Goal: Transaction & Acquisition: Book appointment/travel/reservation

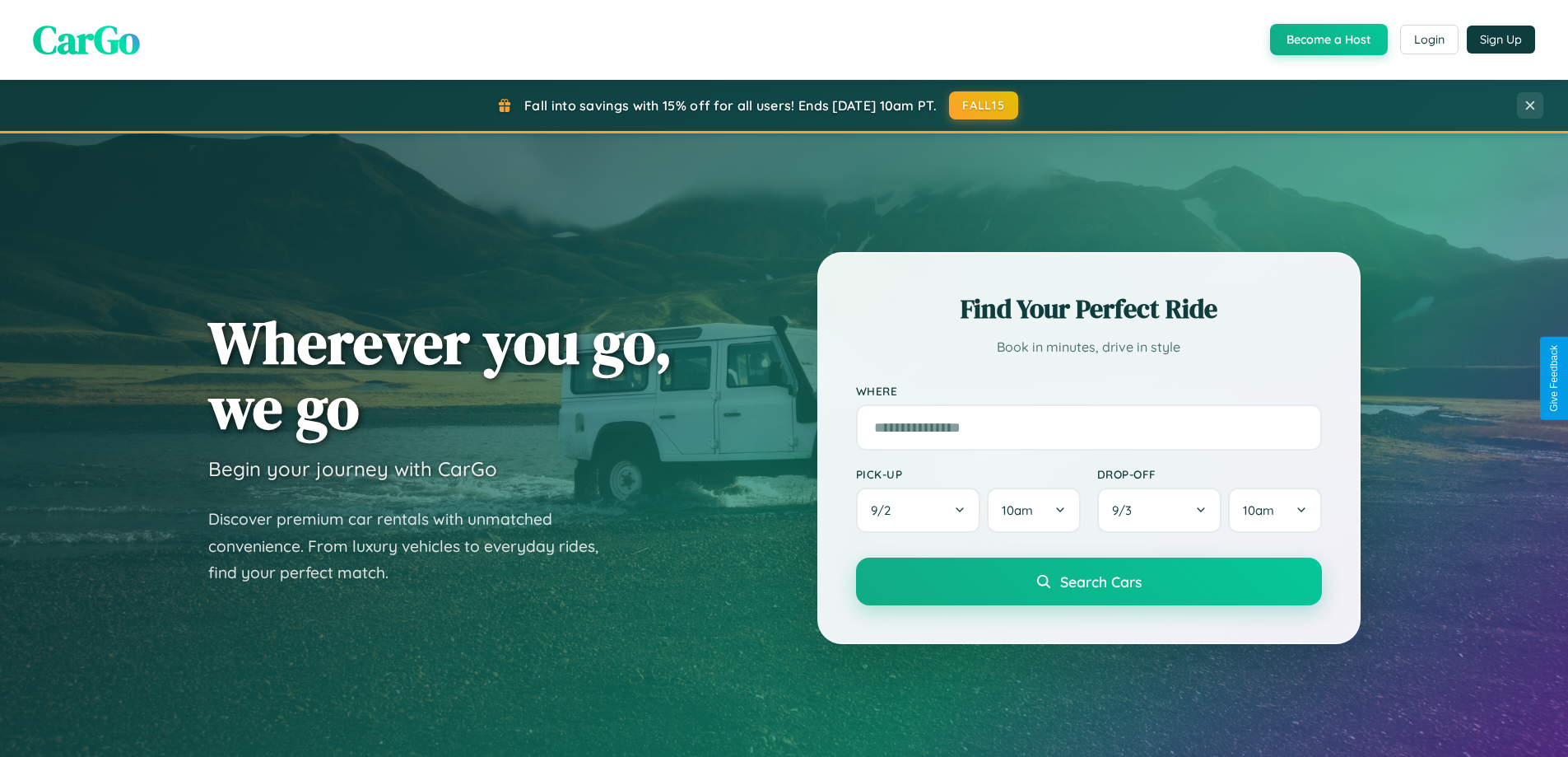
scroll to position [710, 0]
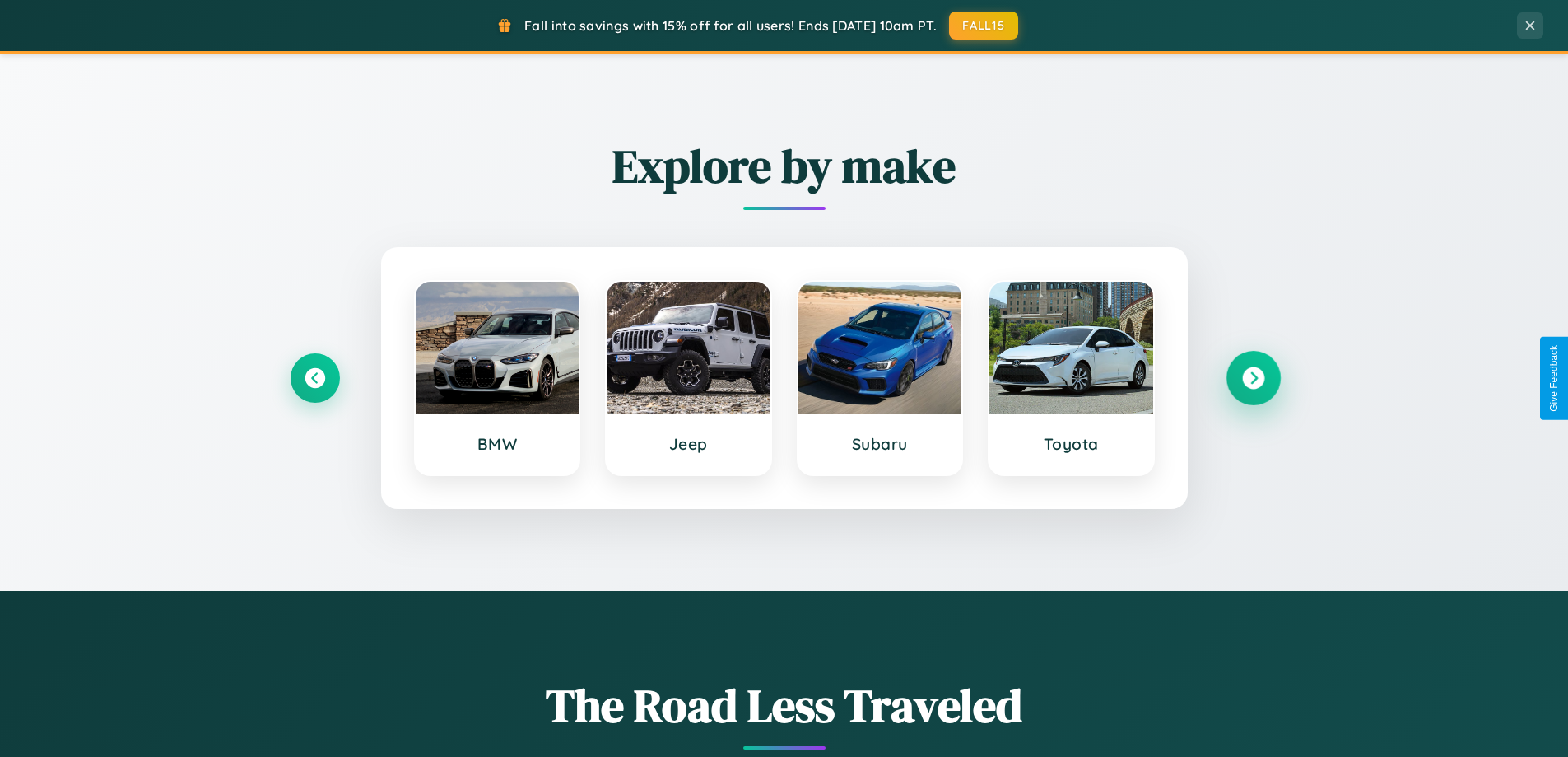
click at [1252, 378] on icon at bounding box center [1252, 378] width 22 height 22
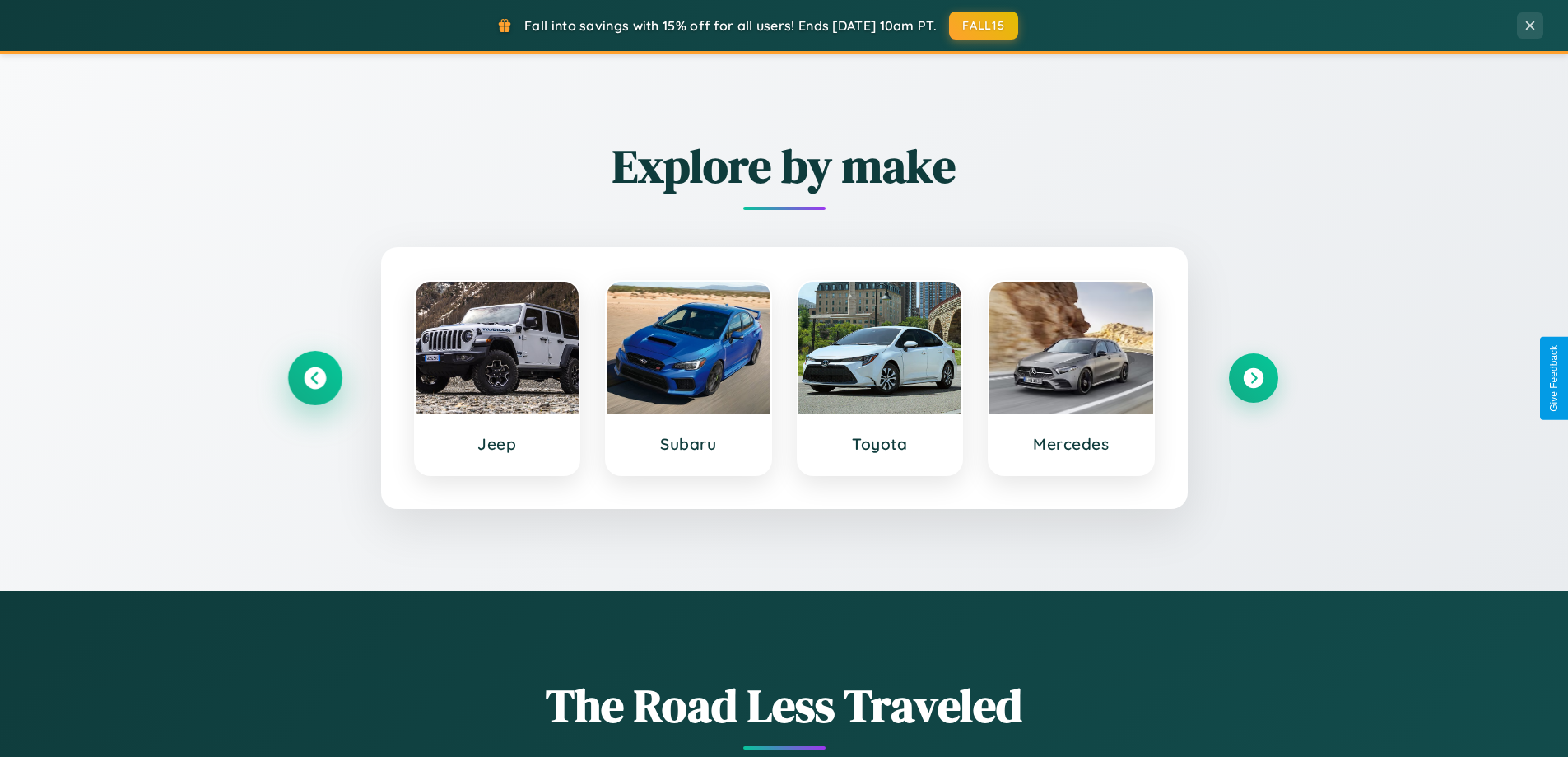
click at [315, 378] on icon at bounding box center [315, 378] width 22 height 22
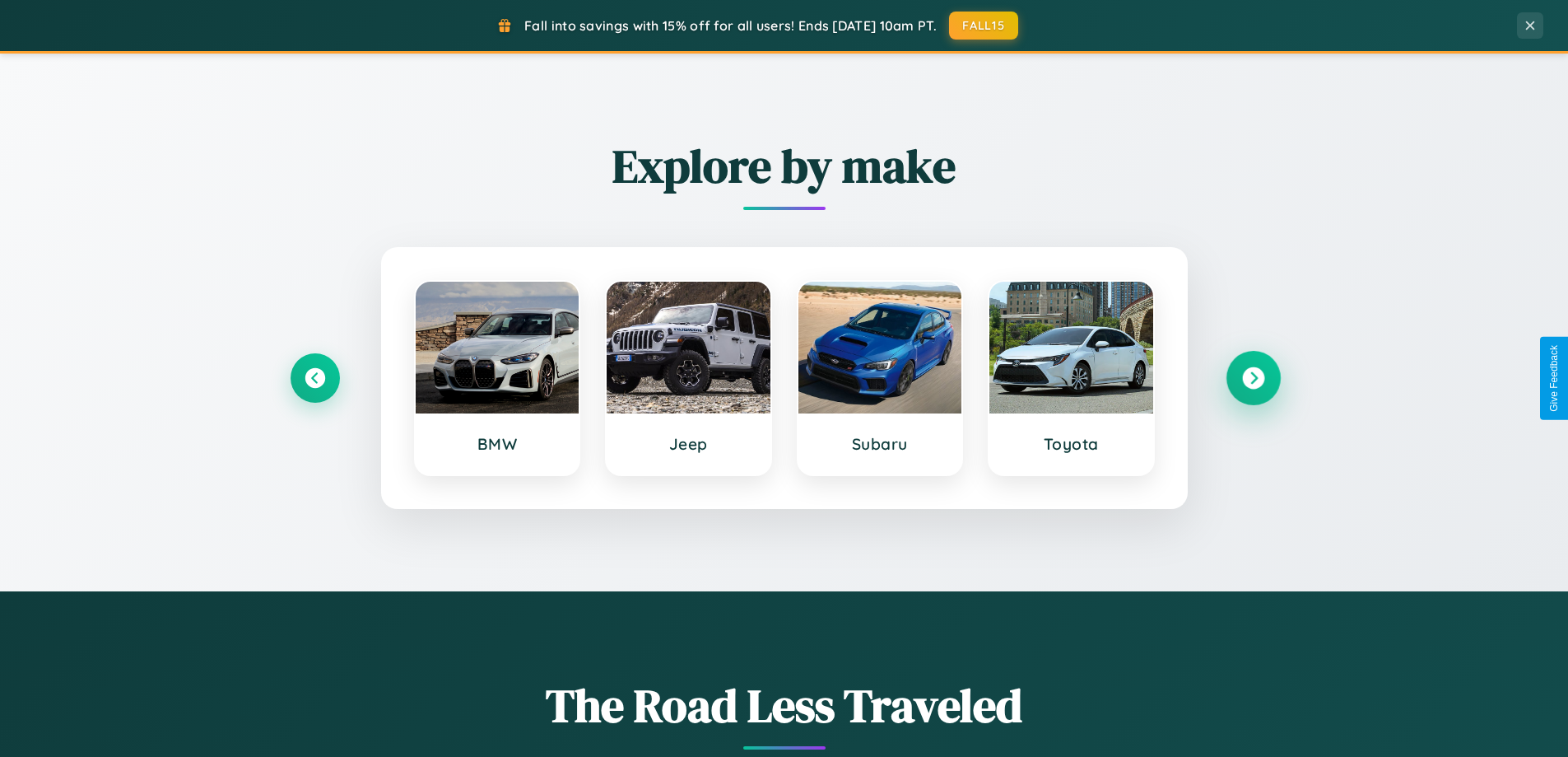
click at [1252, 378] on icon at bounding box center [1252, 378] width 22 height 22
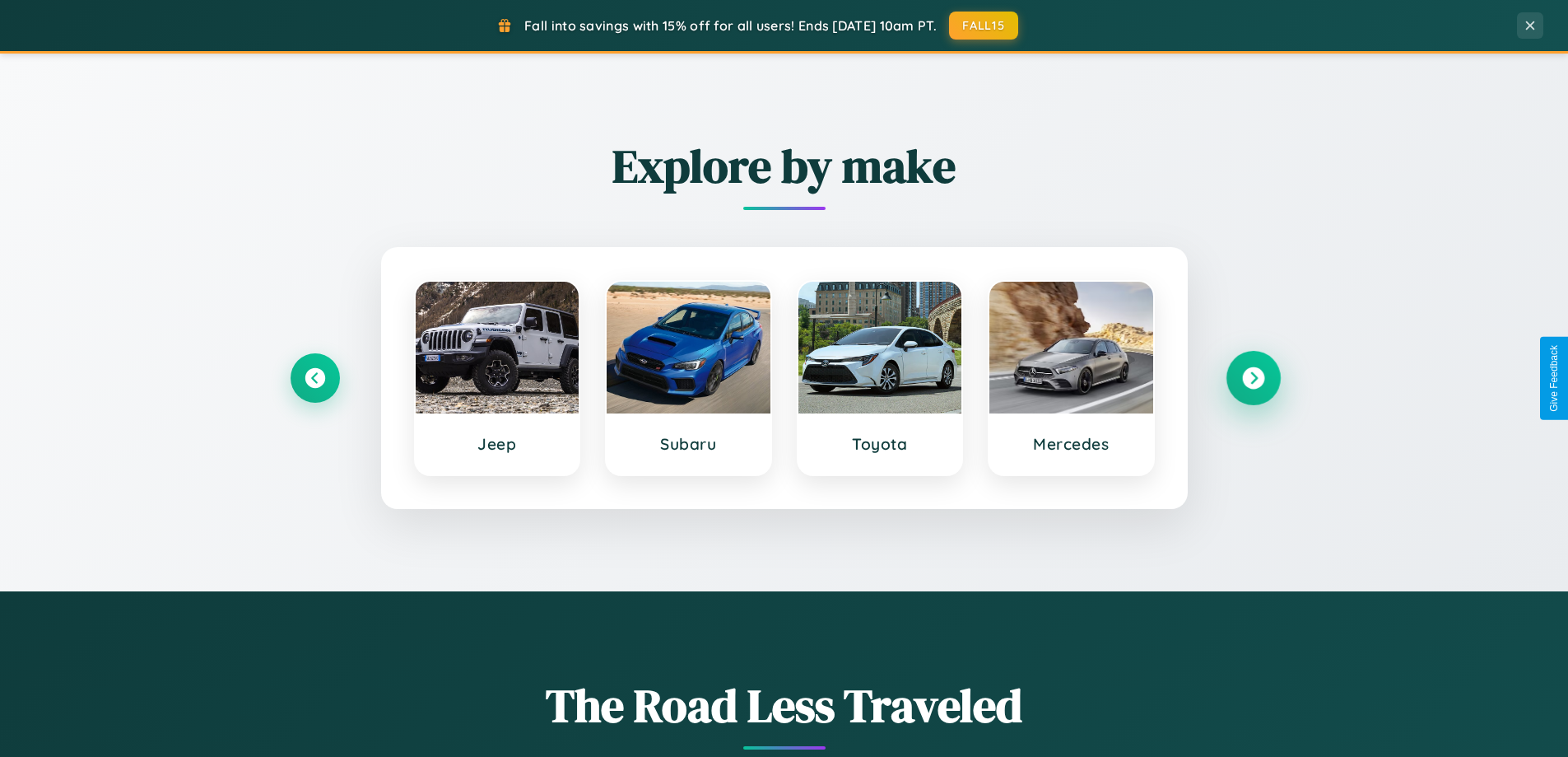
click at [1252, 378] on icon at bounding box center [1252, 378] width 22 height 22
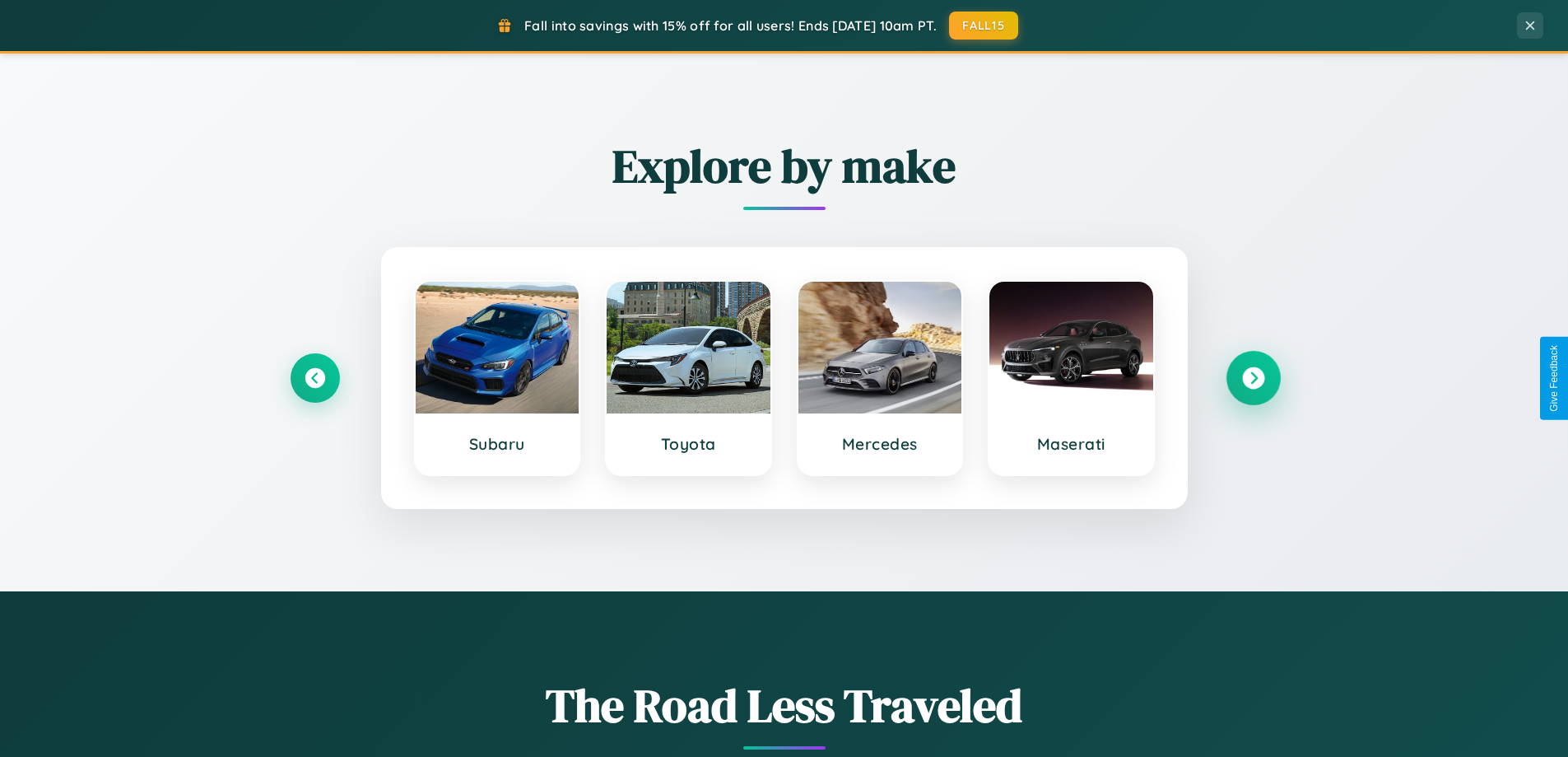
click at [1252, 378] on icon at bounding box center [1252, 378] width 22 height 22
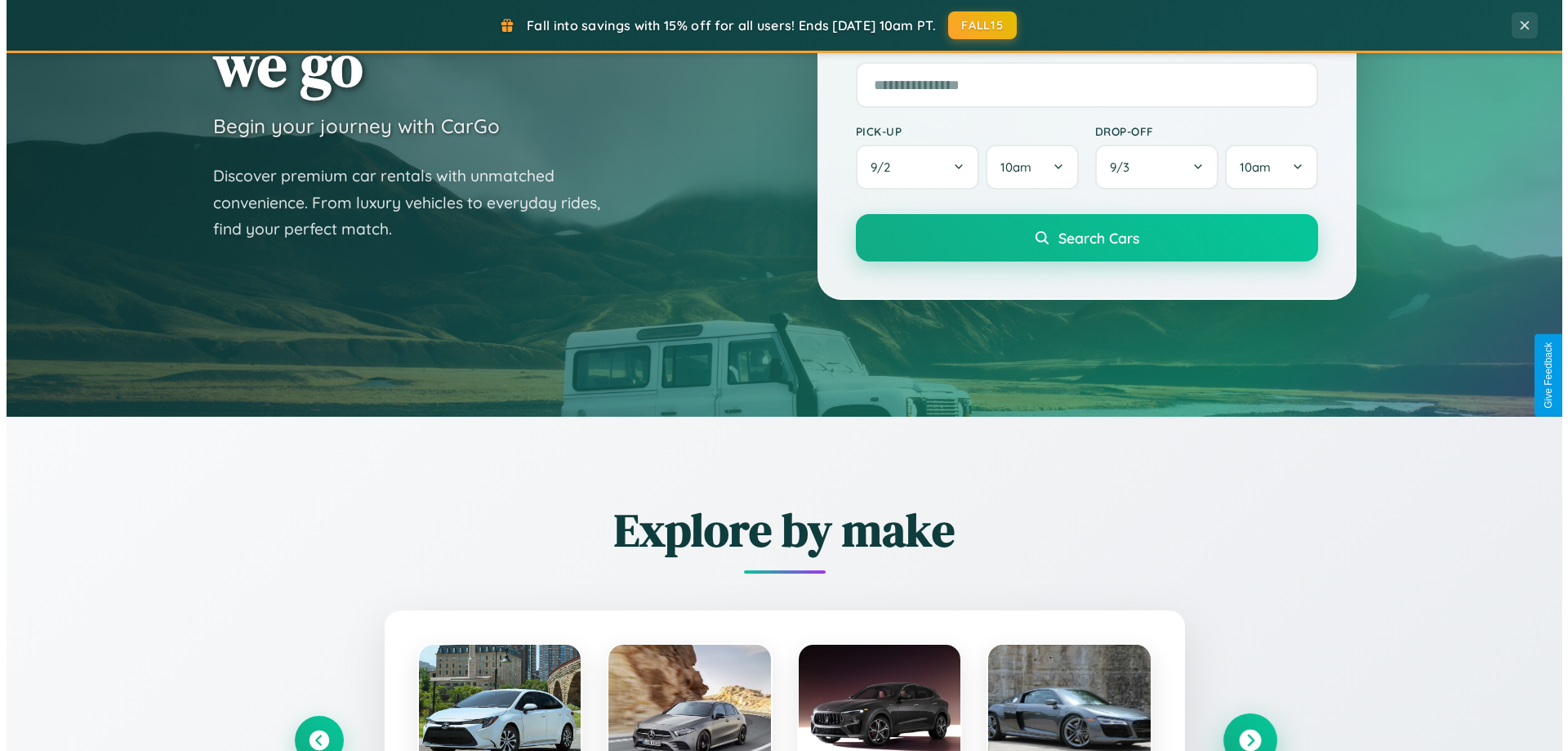
scroll to position [0, 0]
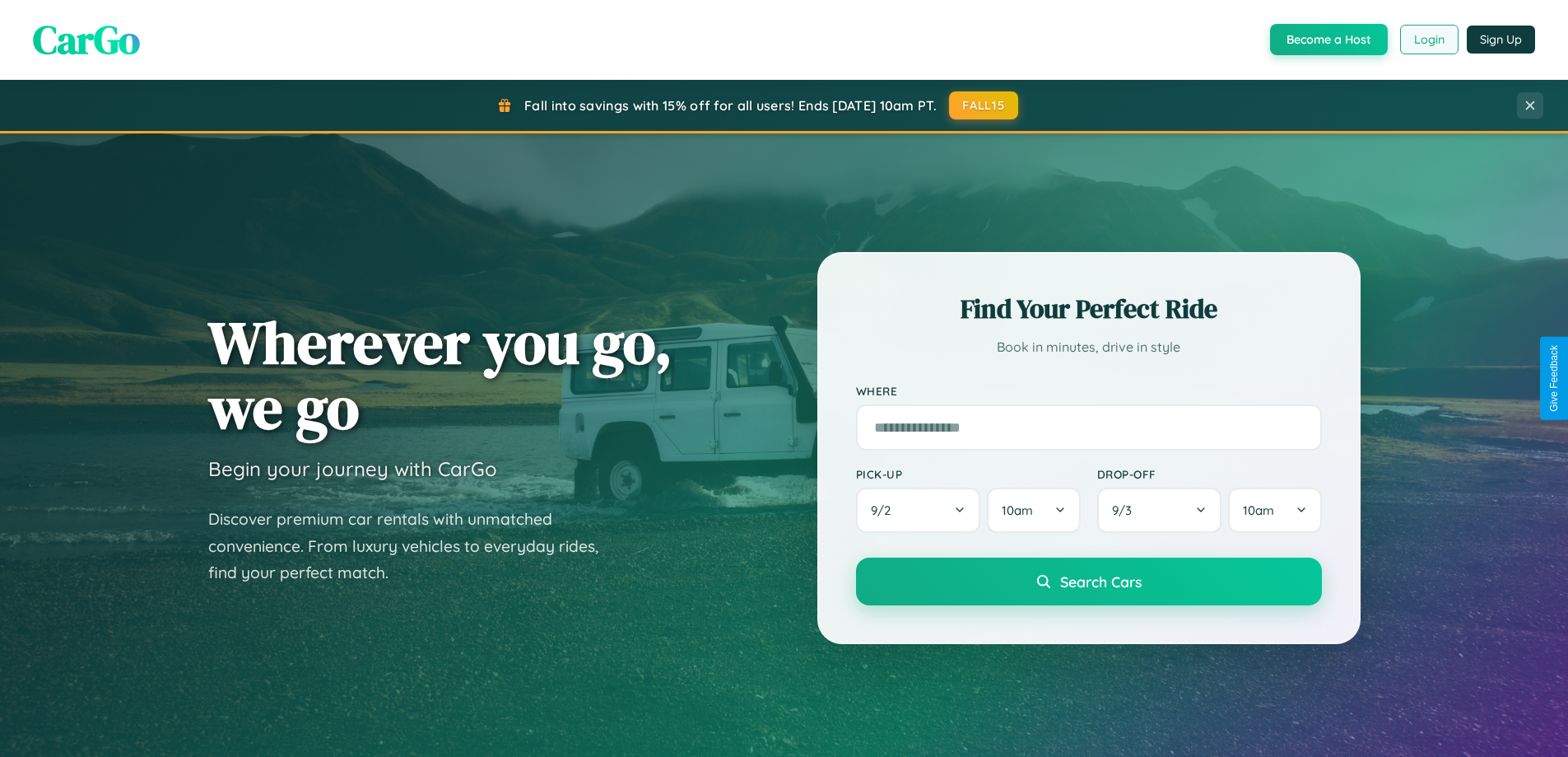
click at [1428, 40] on button "Login" at bounding box center [1429, 40] width 59 height 30
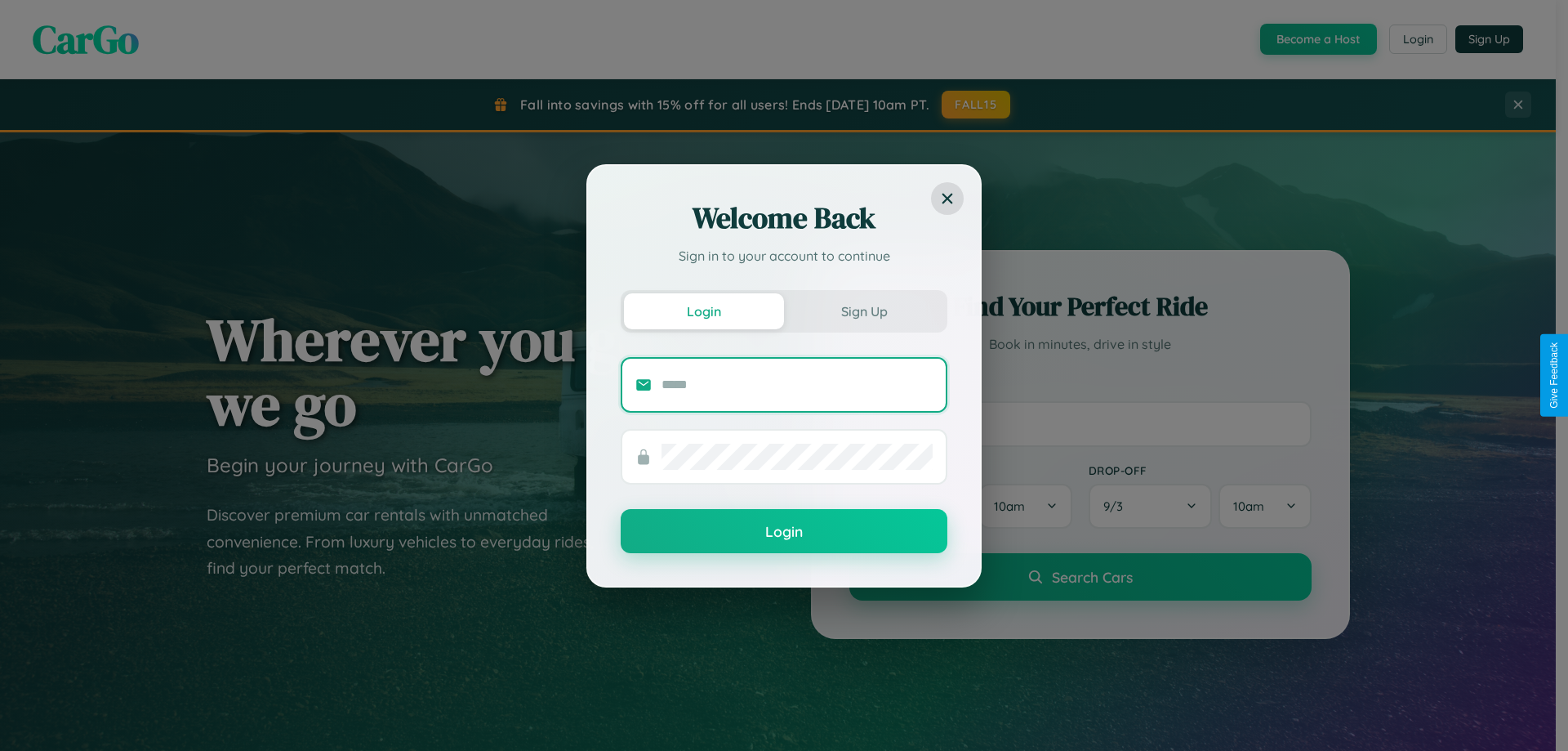
click at [797, 384] on input "text" at bounding box center [797, 384] width 271 height 26
type input "**********"
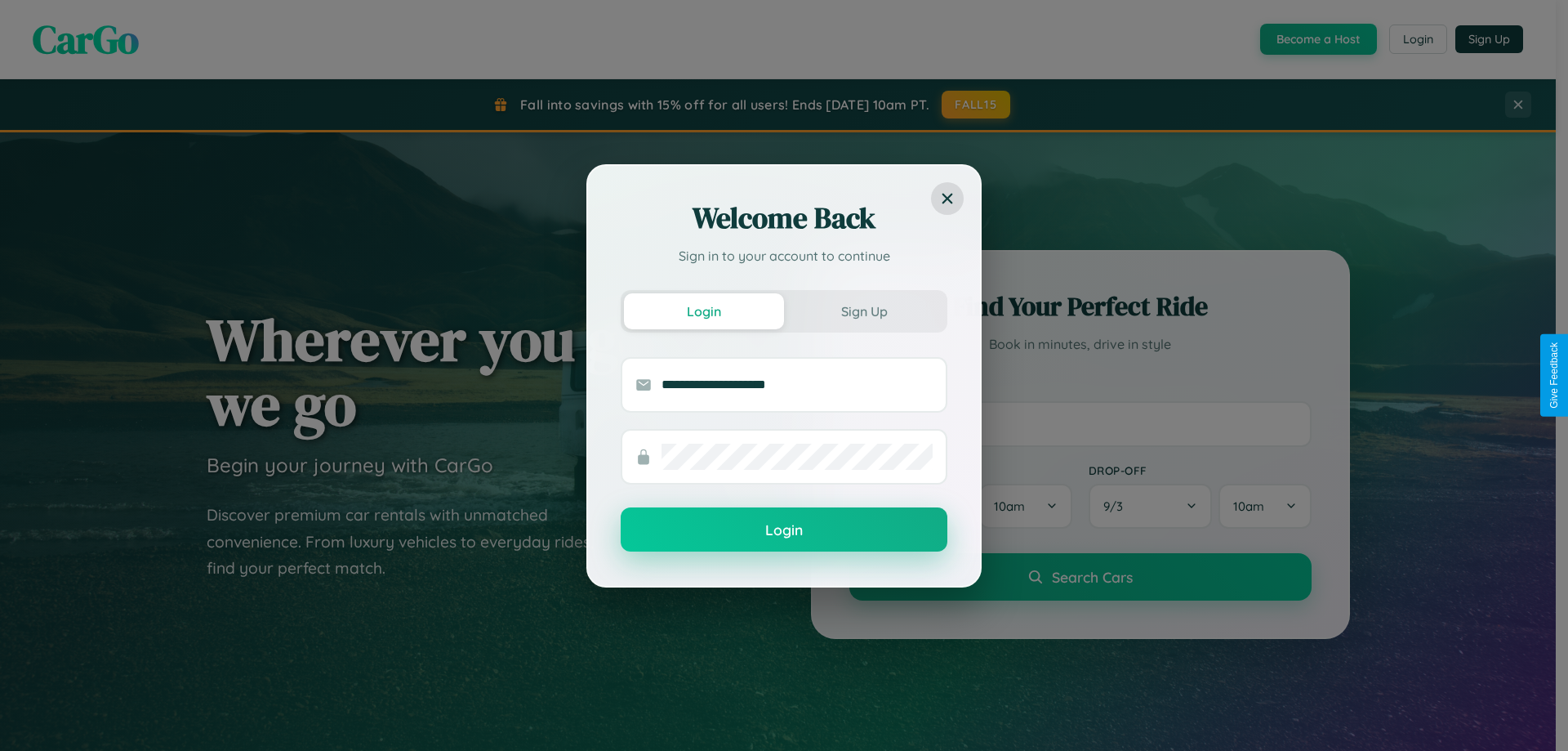
click at [784, 530] on button "Login" at bounding box center [784, 529] width 327 height 44
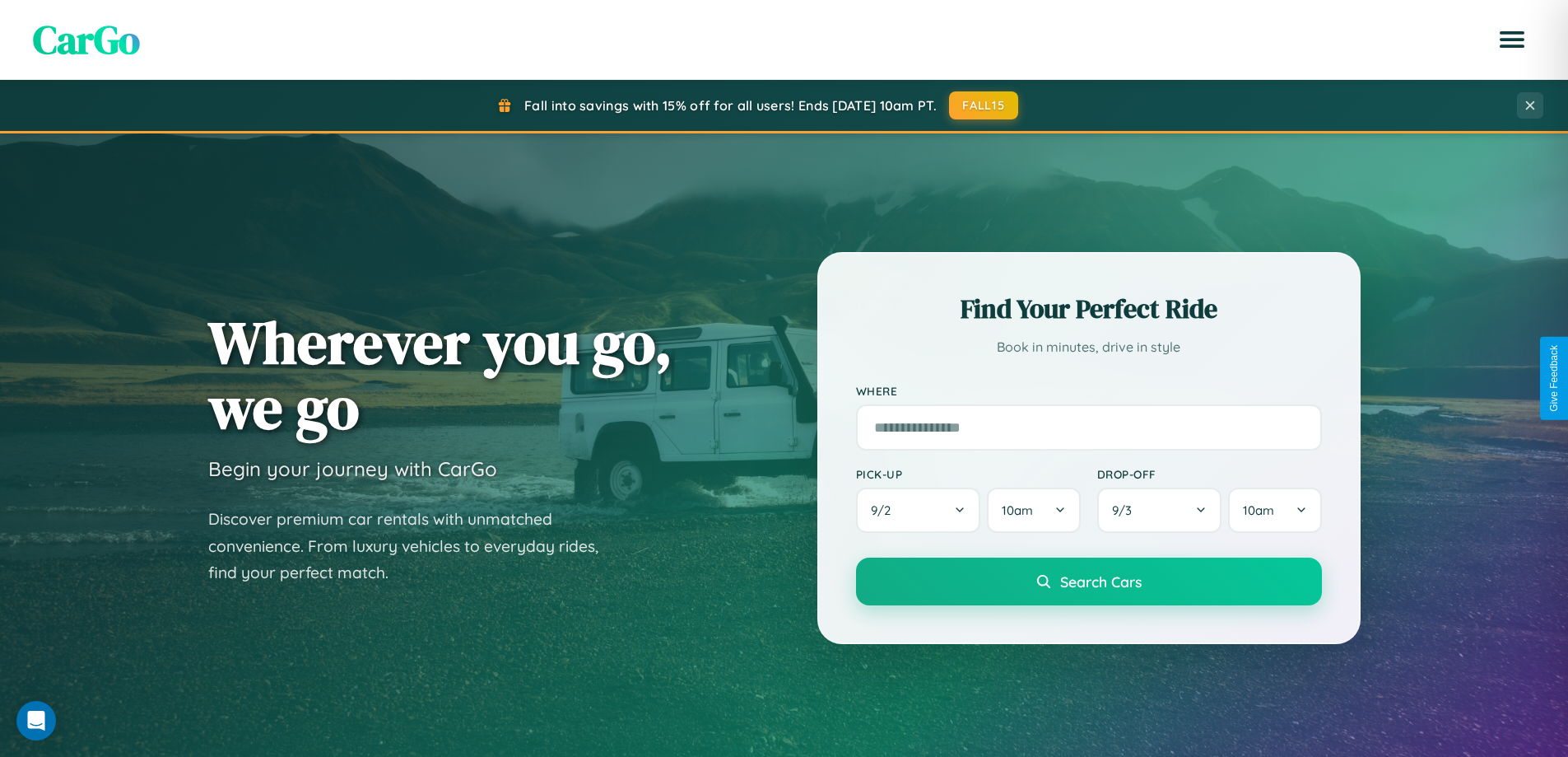
scroll to position [49, 0]
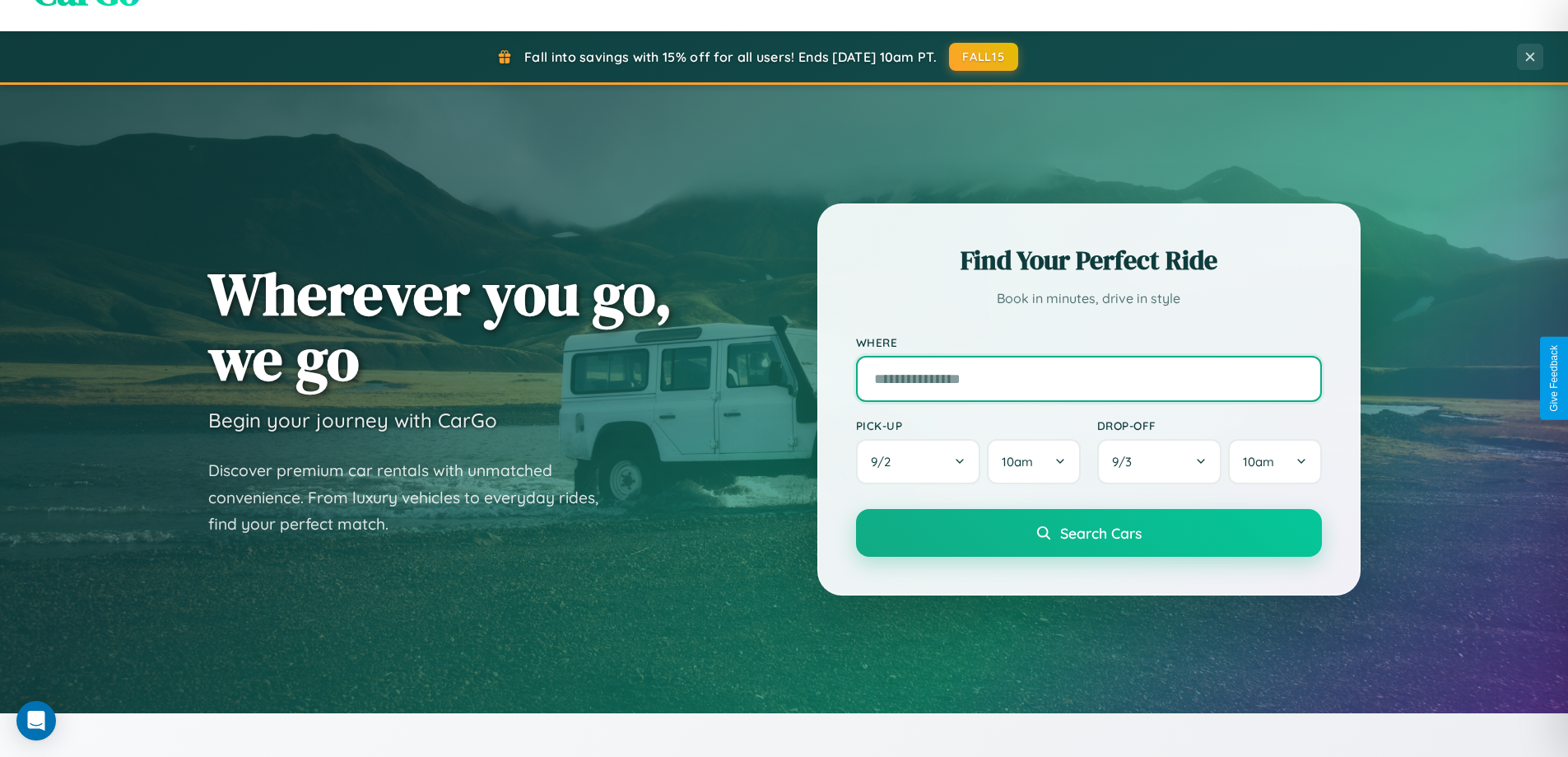
click at [1088, 378] on input "text" at bounding box center [1089, 378] width 466 height 46
type input "******"
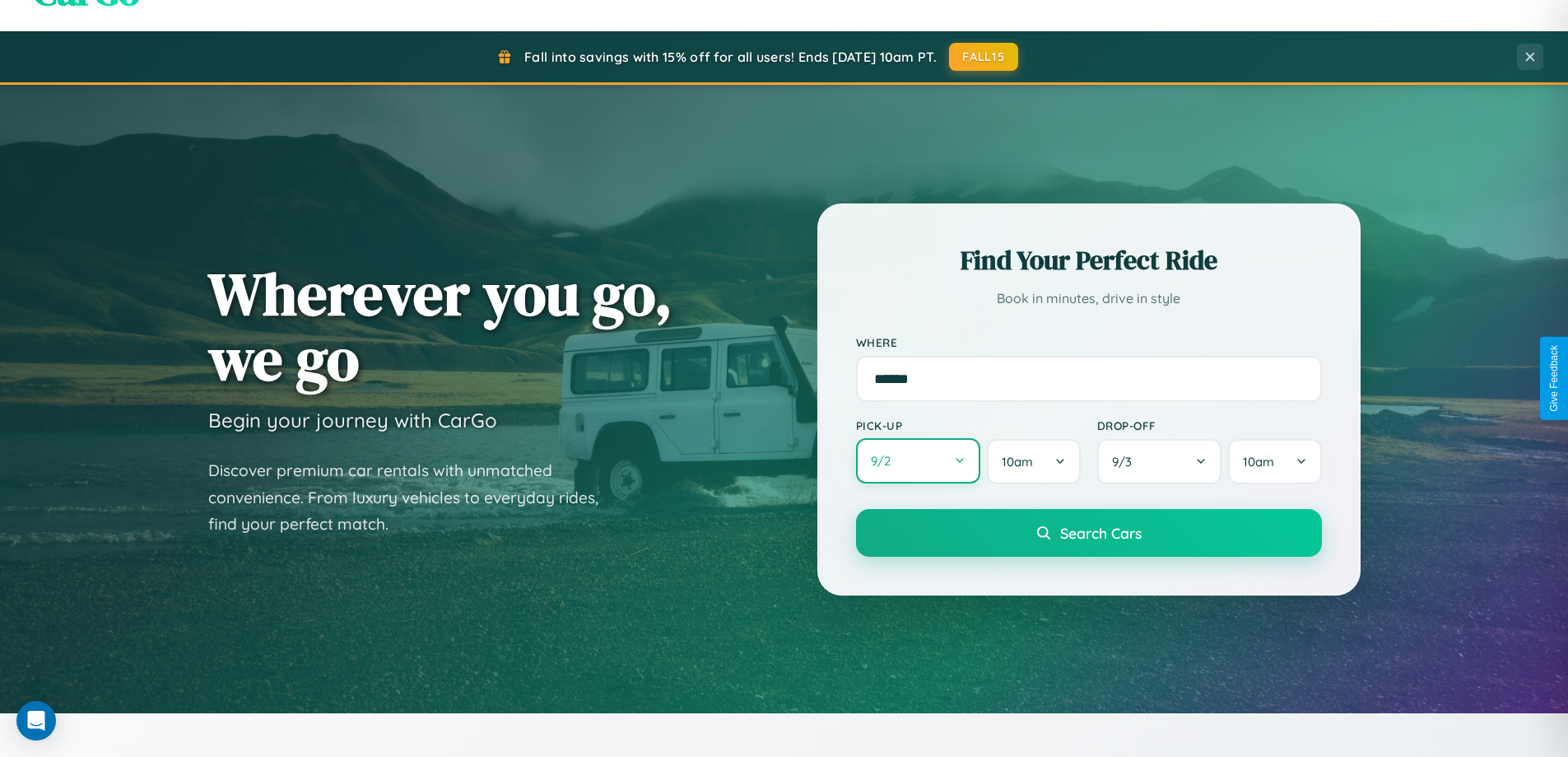
click at [918, 462] on button "9 / 2" at bounding box center [919, 460] width 125 height 45
select select "*"
select select "****"
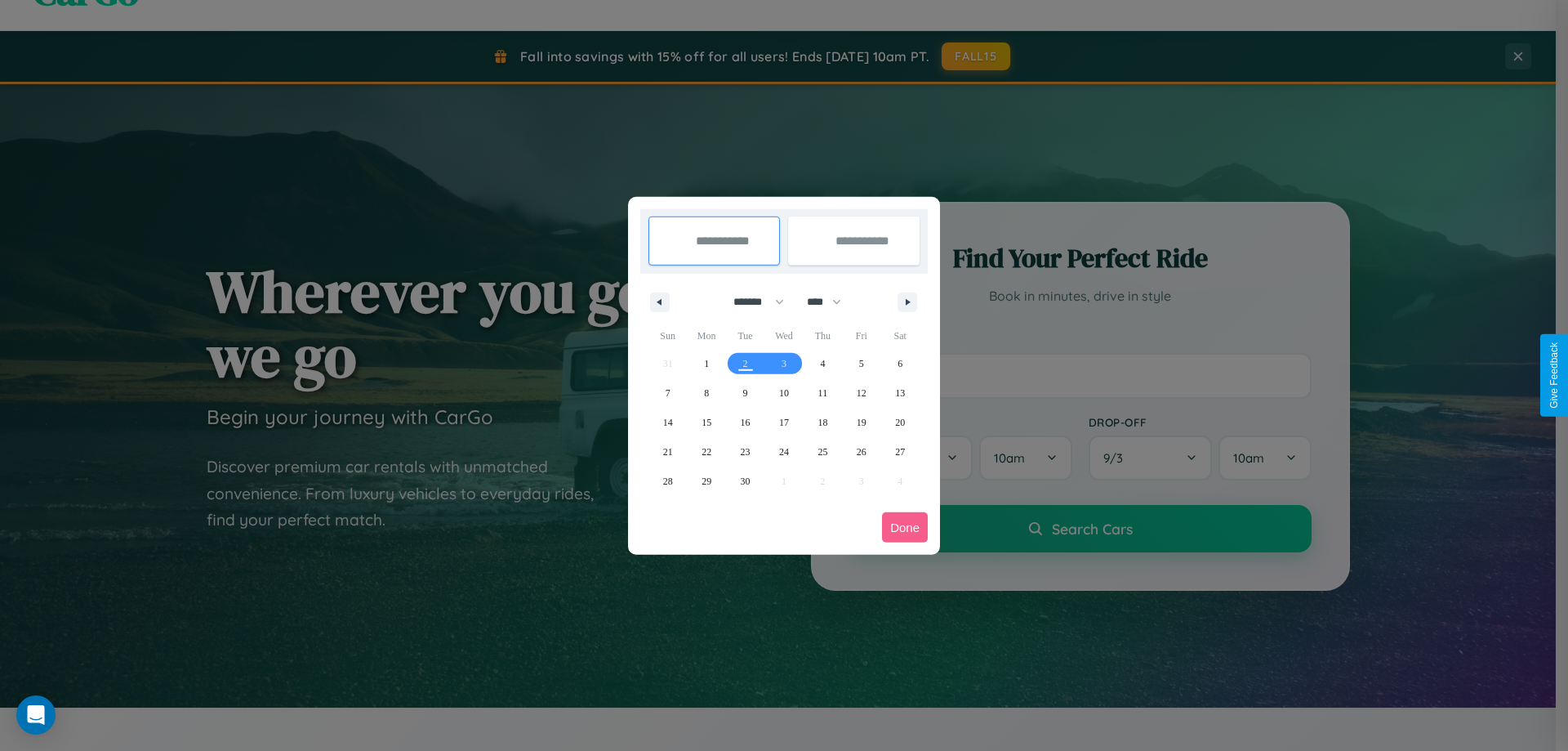
drag, startPoint x: 752, startPoint y: 301, endPoint x: 784, endPoint y: 327, distance: 41.2
click at [752, 301] on select "******* ******** ***** ***** *** **** **** ****** ********* ******* ******** **…" at bounding box center [756, 301] width 69 height 27
select select "*"
click at [832, 301] on select "**** **** **** **** **** **** **** **** **** **** **** **** **** **** **** ****…" at bounding box center [823, 301] width 49 height 27
select select "****"
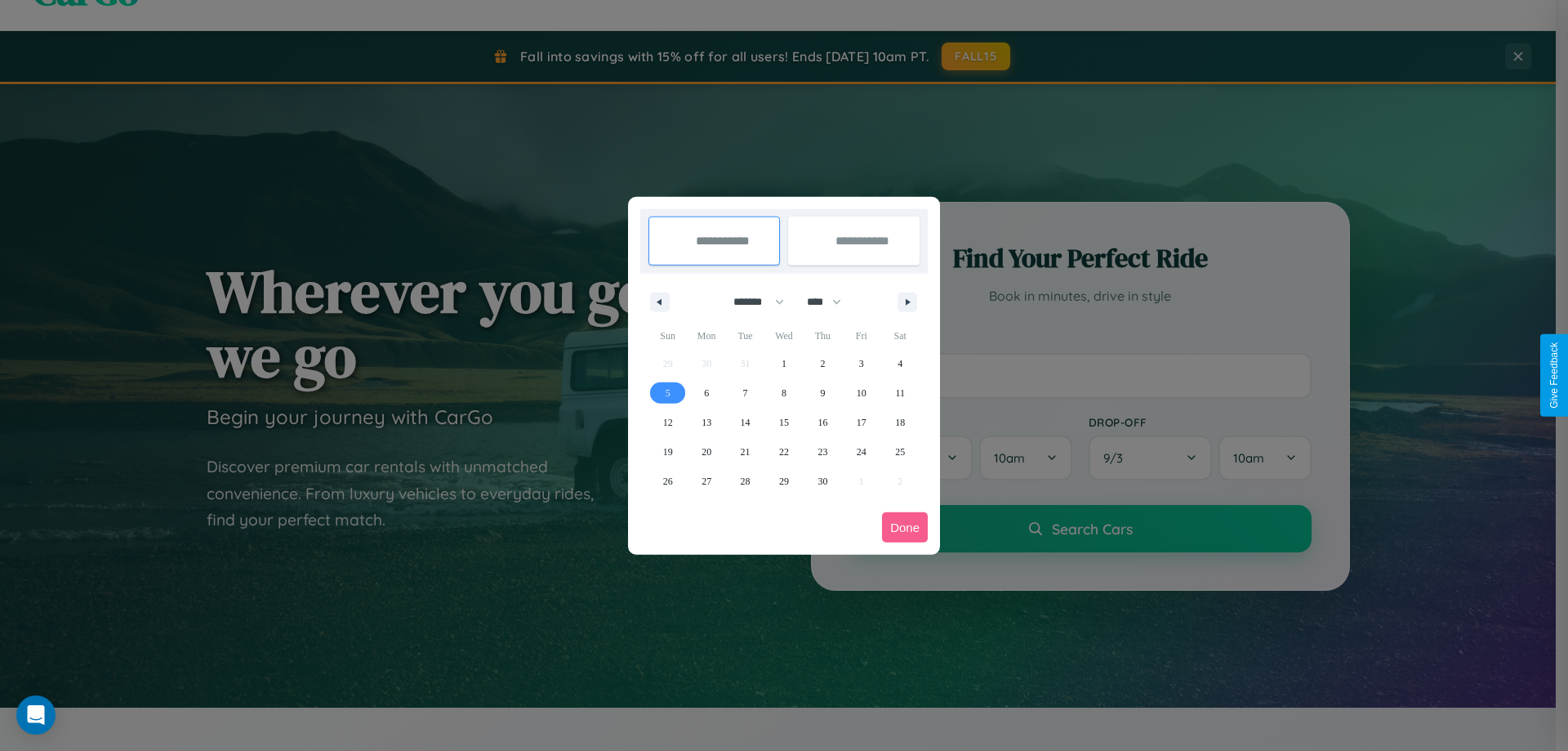
click at [667, 392] on span "5" at bounding box center [668, 393] width 5 height 30
type input "**********"
click at [822, 392] on span "9" at bounding box center [822, 393] width 5 height 30
type input "**********"
click at [905, 527] on button "Done" at bounding box center [905, 527] width 45 height 31
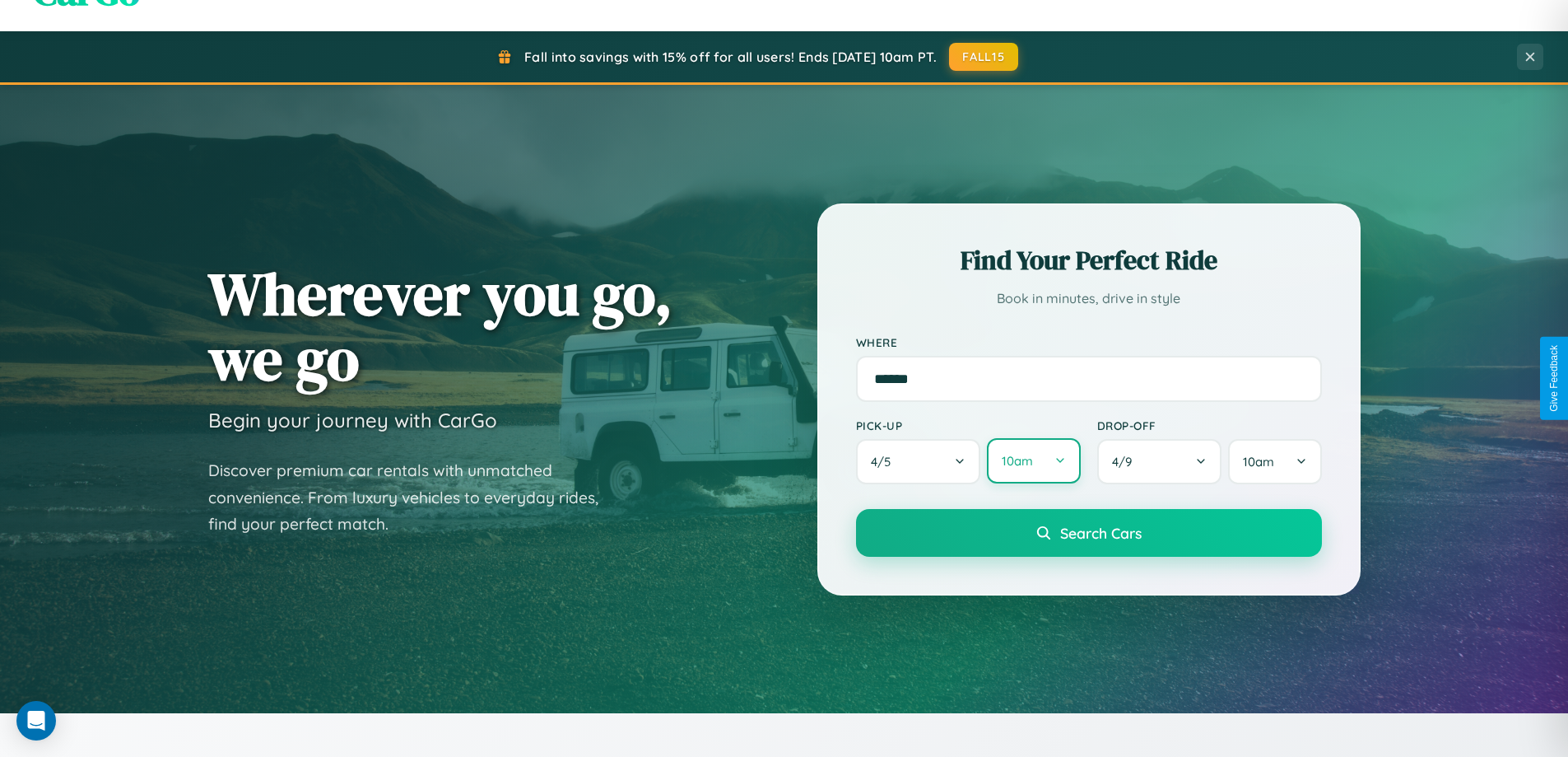
click at [1032, 461] on button "10am" at bounding box center [1032, 460] width 93 height 45
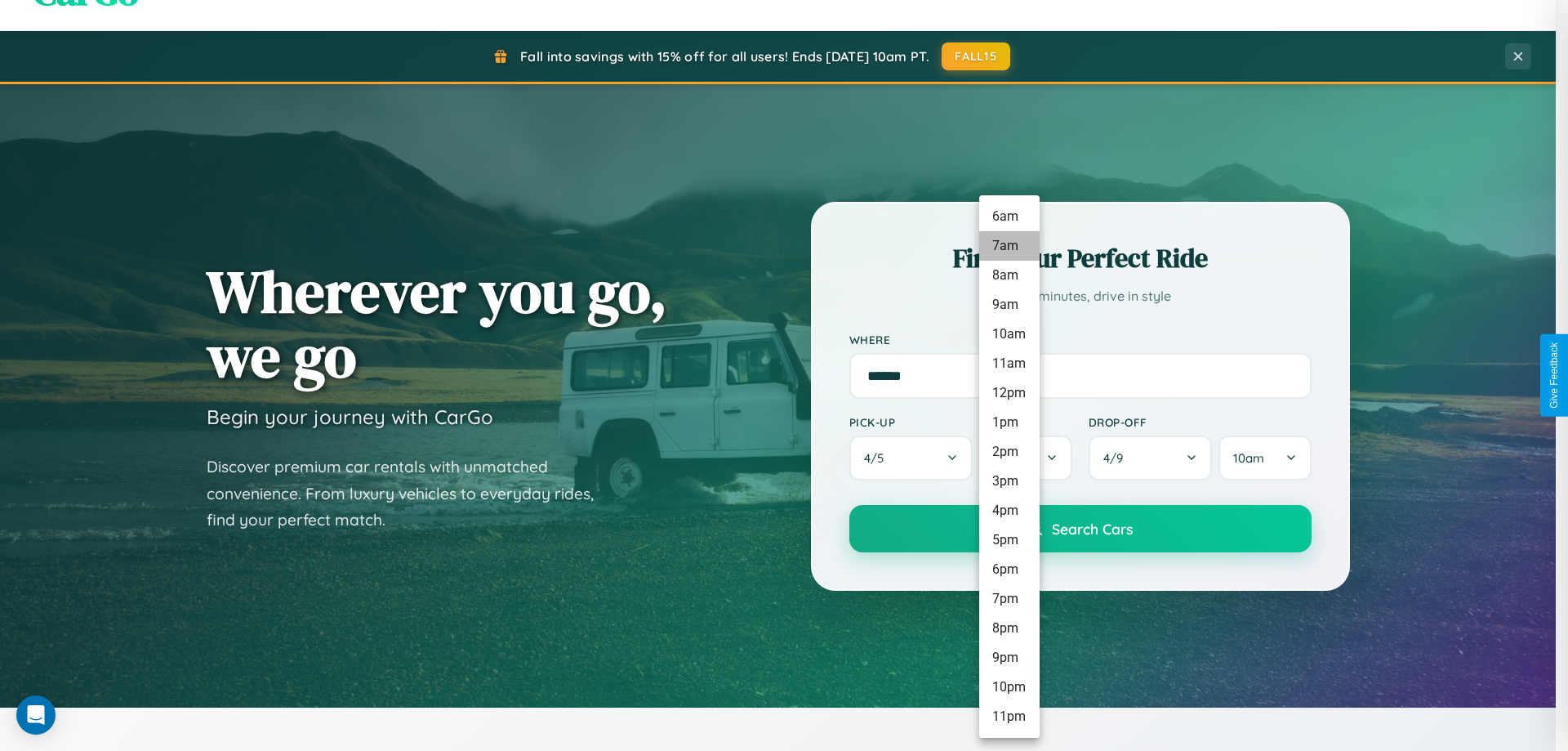
click at [1009, 246] on li "7am" at bounding box center [1009, 246] width 60 height 30
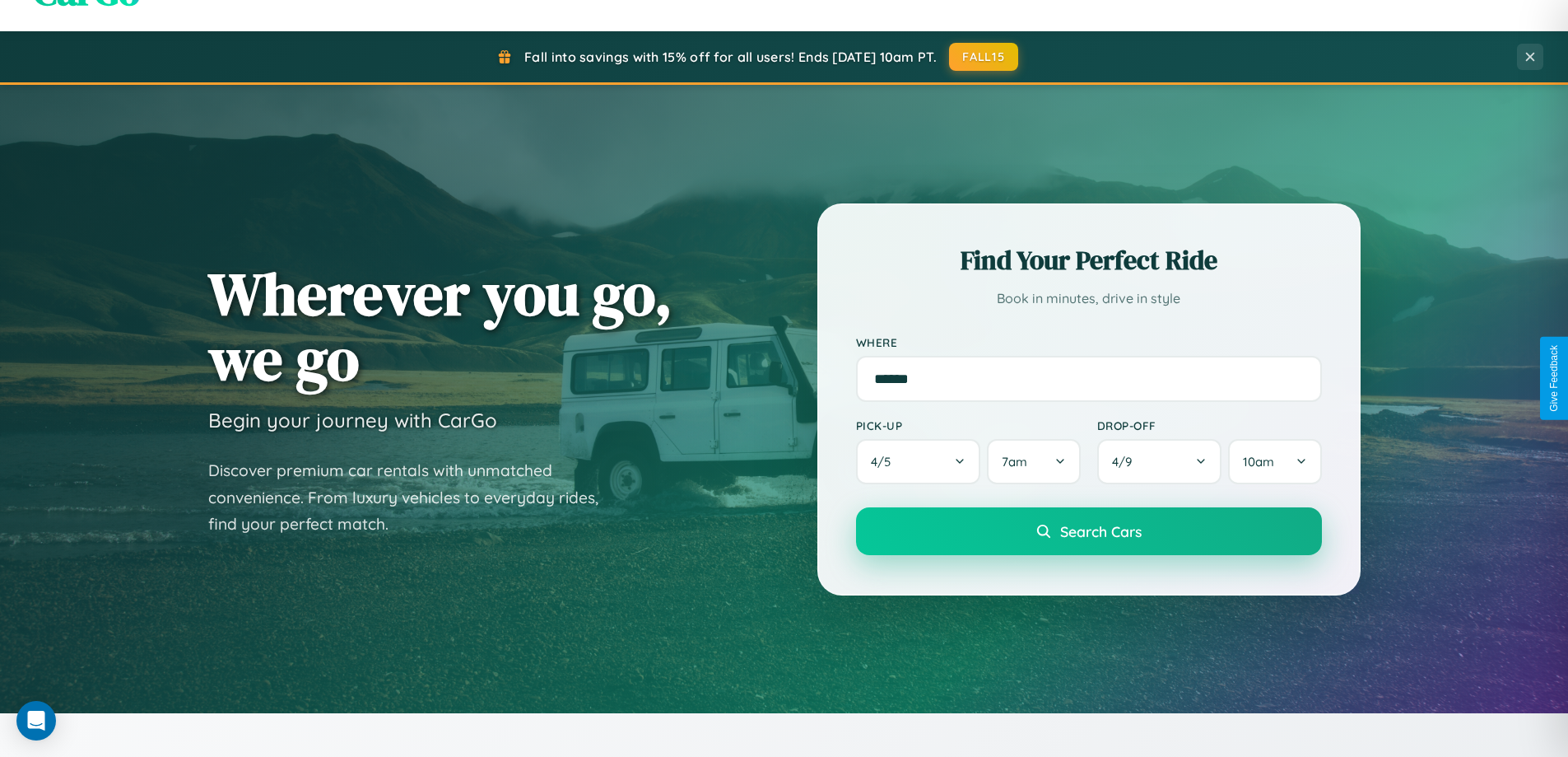
click at [1088, 533] on span "Search Cars" at bounding box center [1101, 531] width 82 height 18
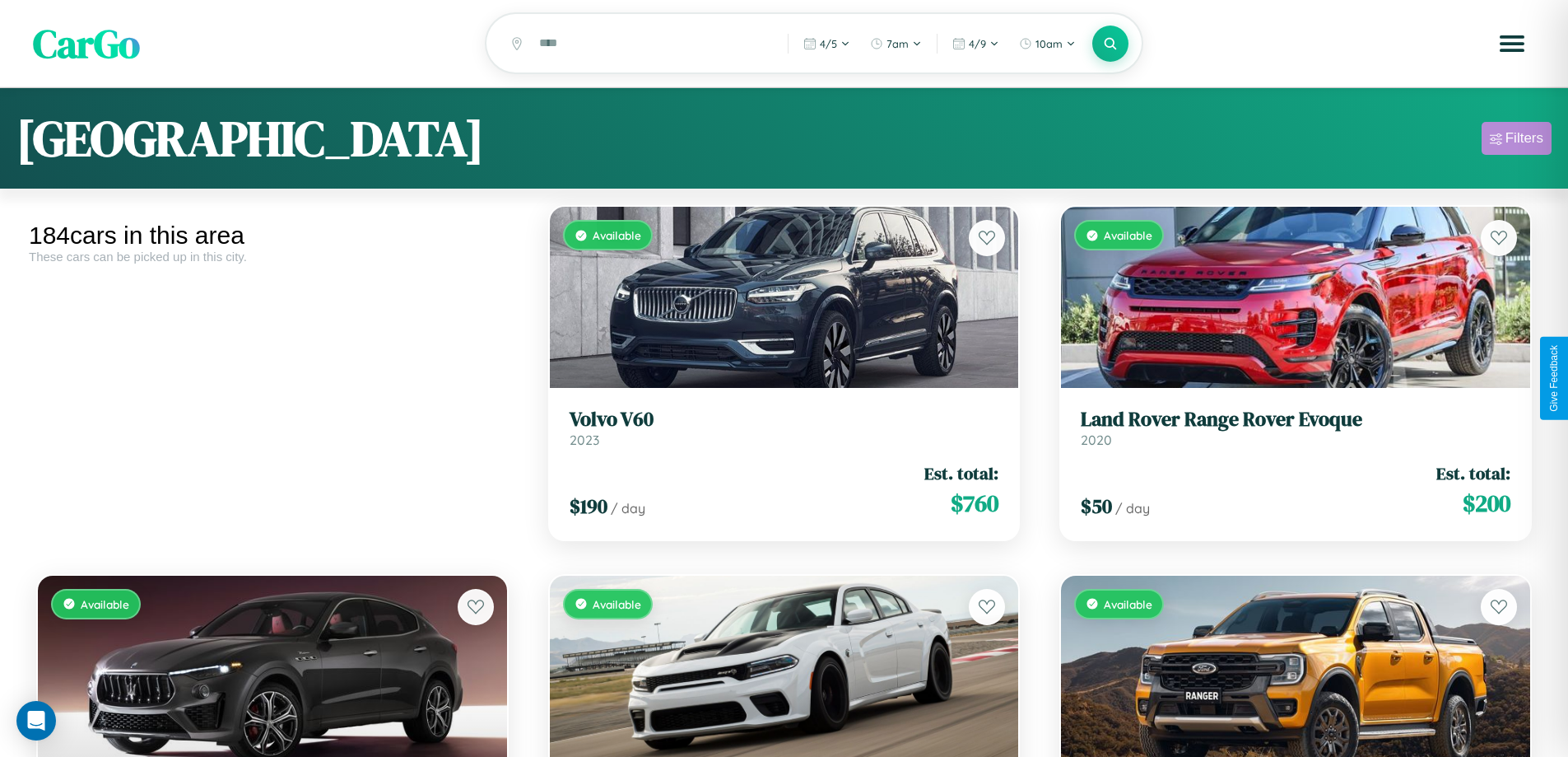
click at [1516, 140] on div "Filters" at bounding box center [1524, 138] width 38 height 17
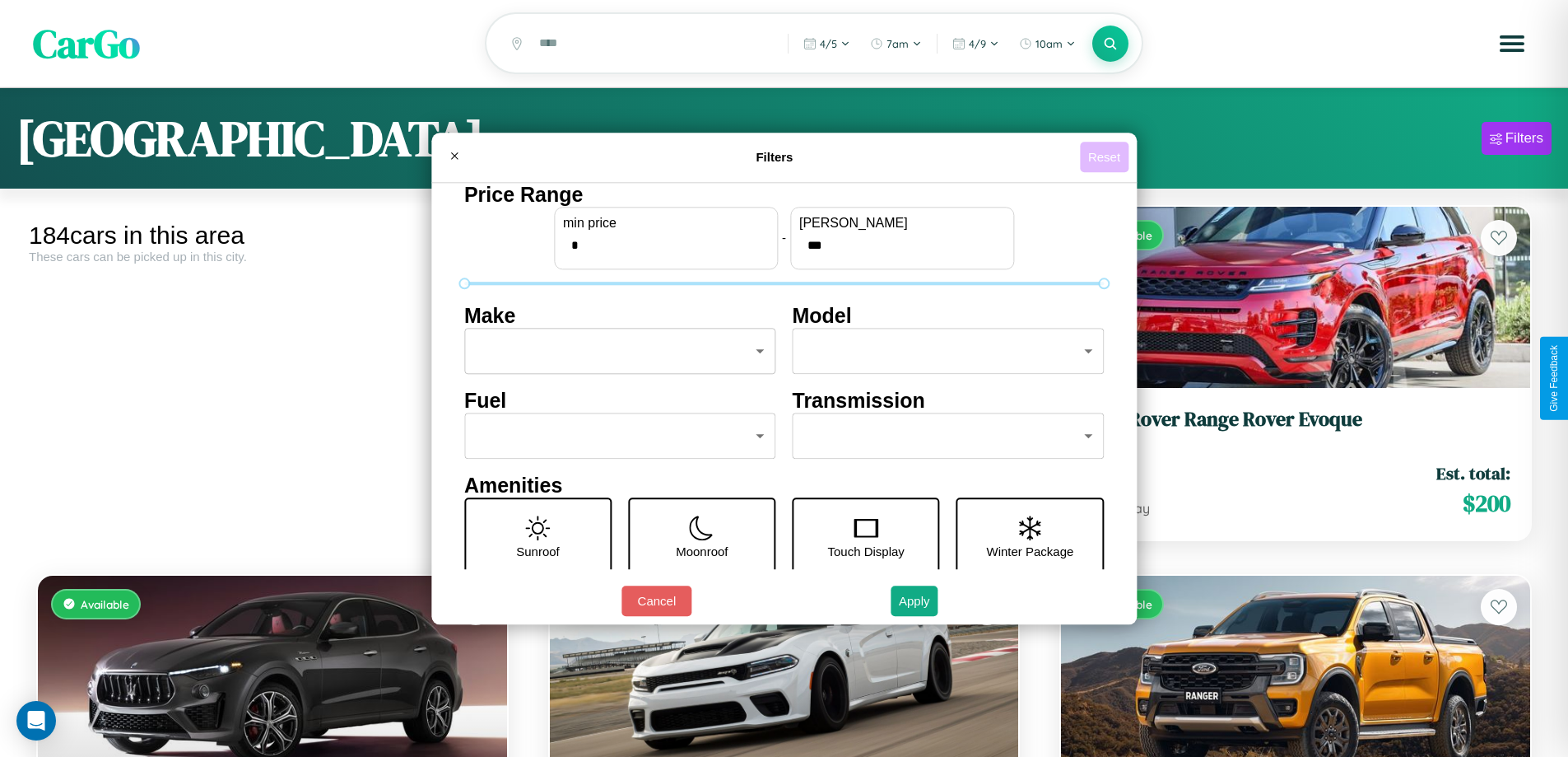
click at [1106, 156] on button "Reset" at bounding box center [1104, 156] width 49 height 31
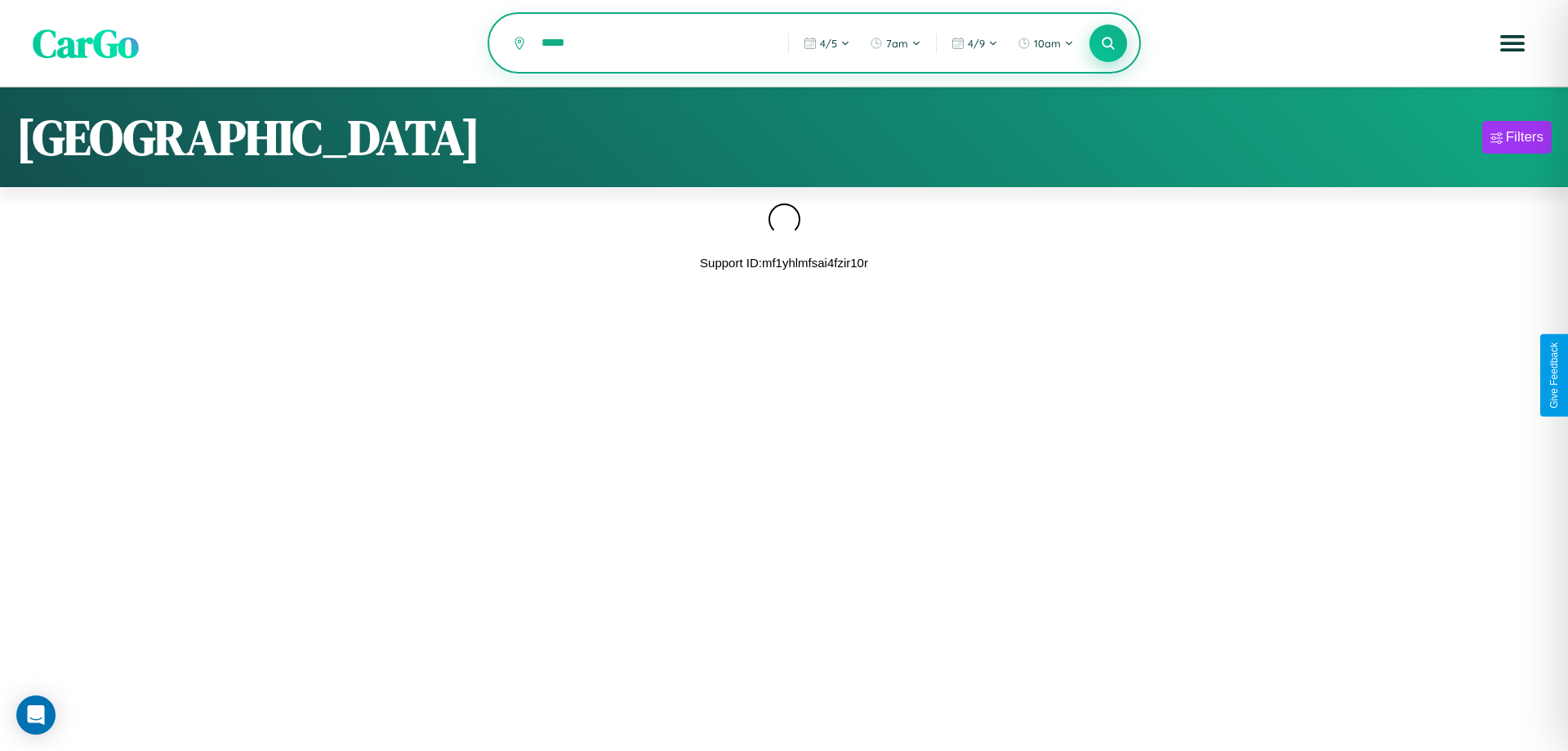
type input "*****"
click at [1109, 44] on icon at bounding box center [1108, 43] width 16 height 16
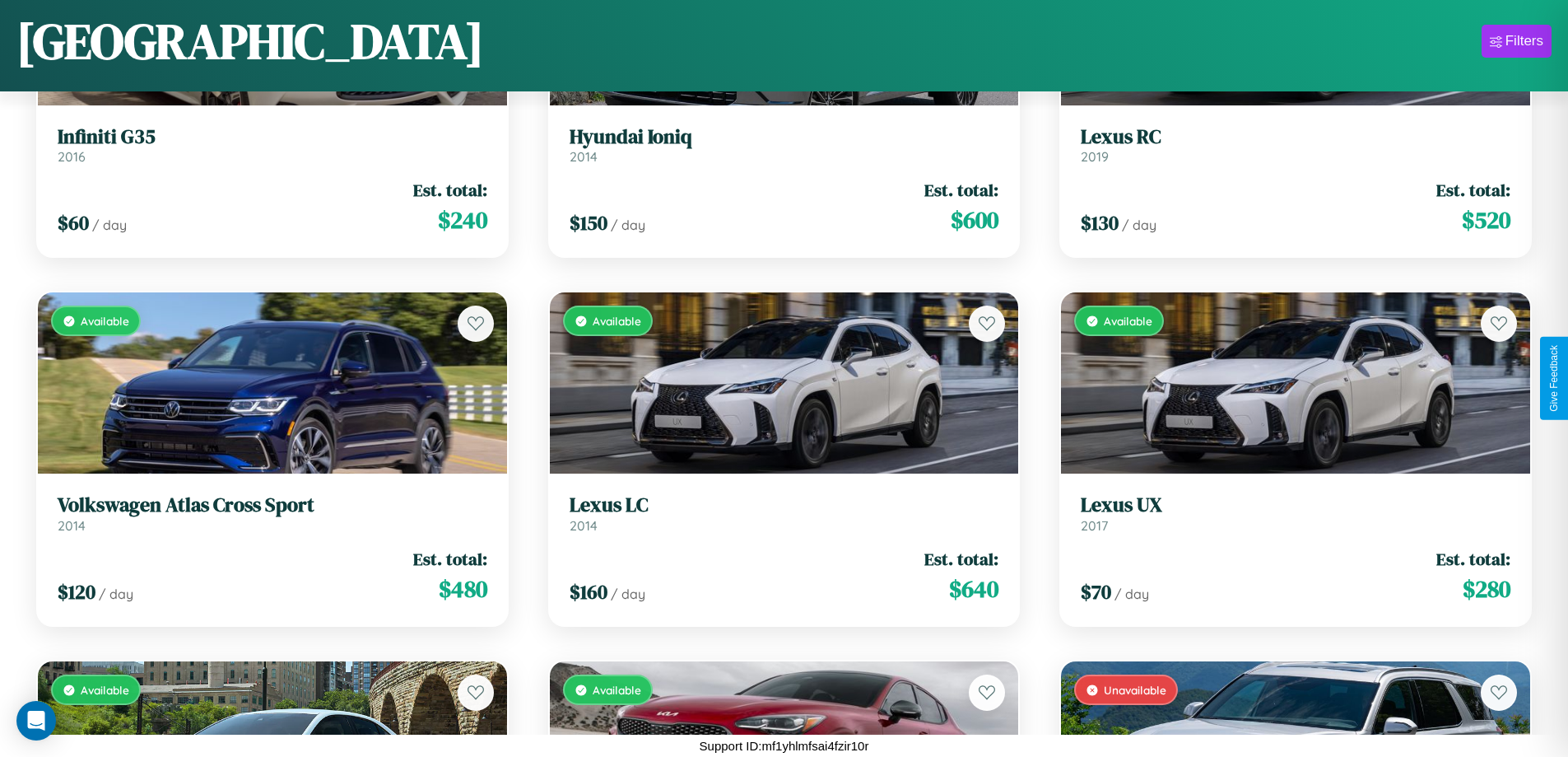
scroll to position [1706, 0]
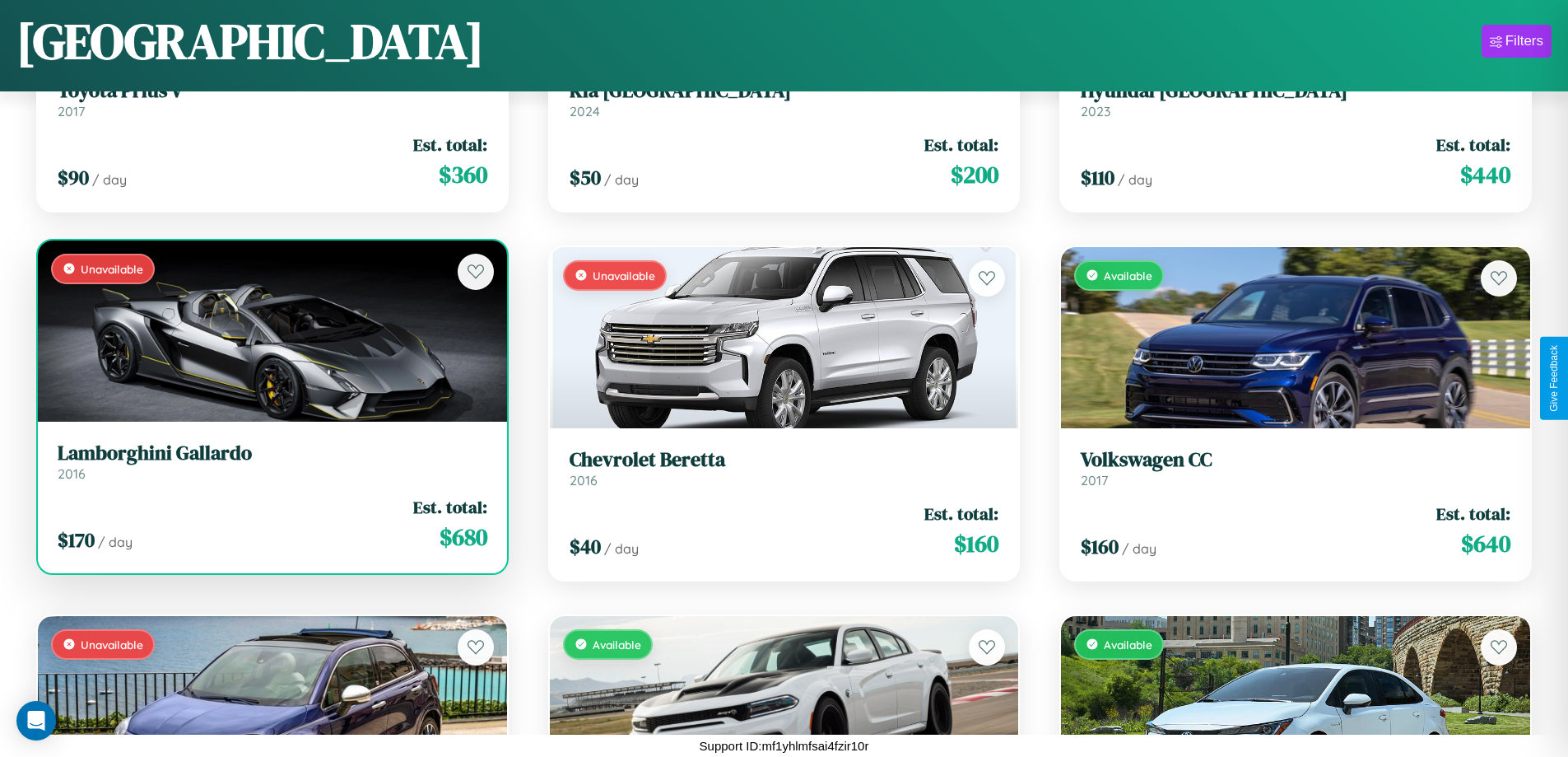
click at [270, 461] on h3 "Lamborghini Gallardo" at bounding box center [273, 453] width 430 height 24
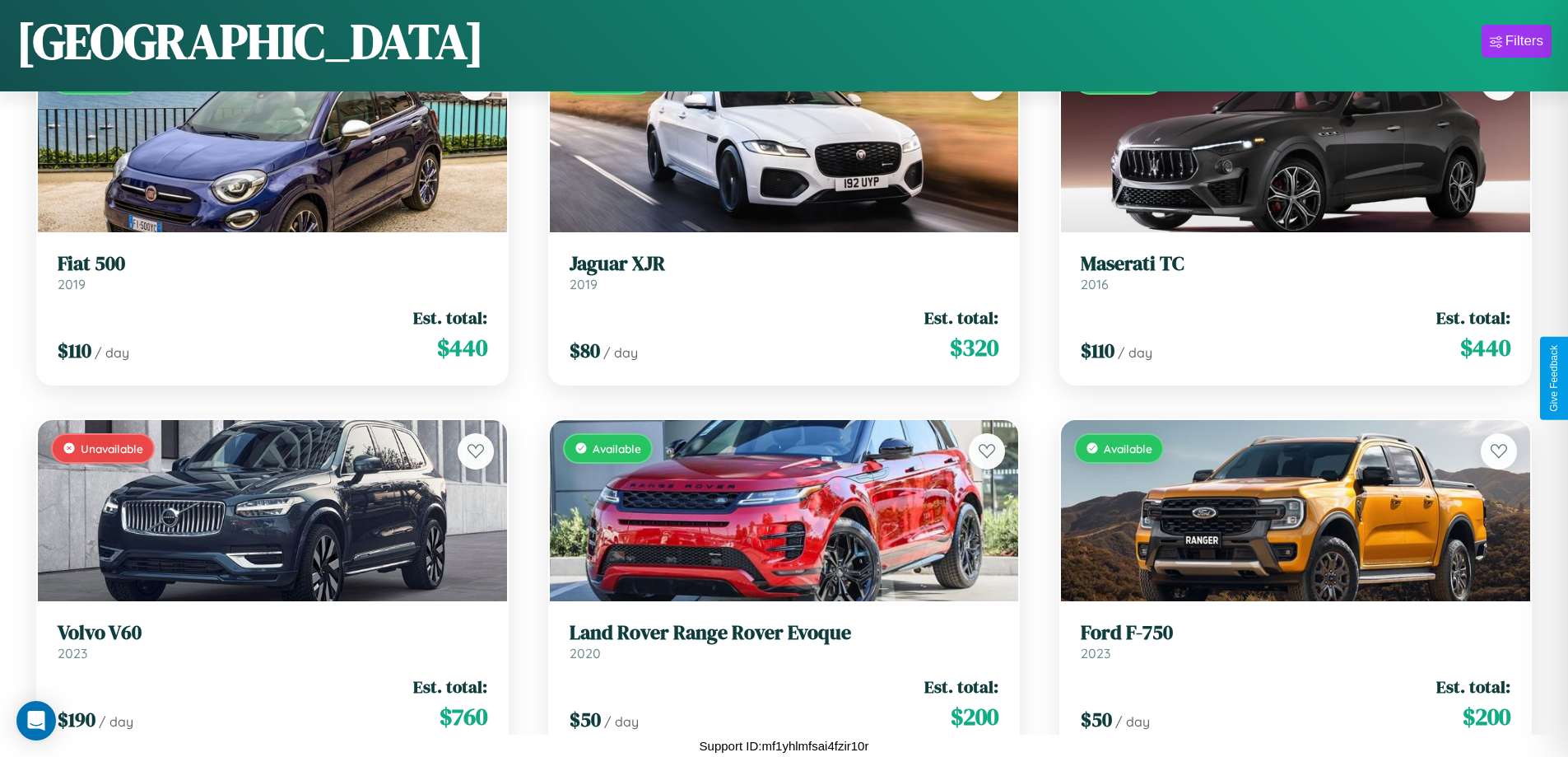
scroll to position [9818, 0]
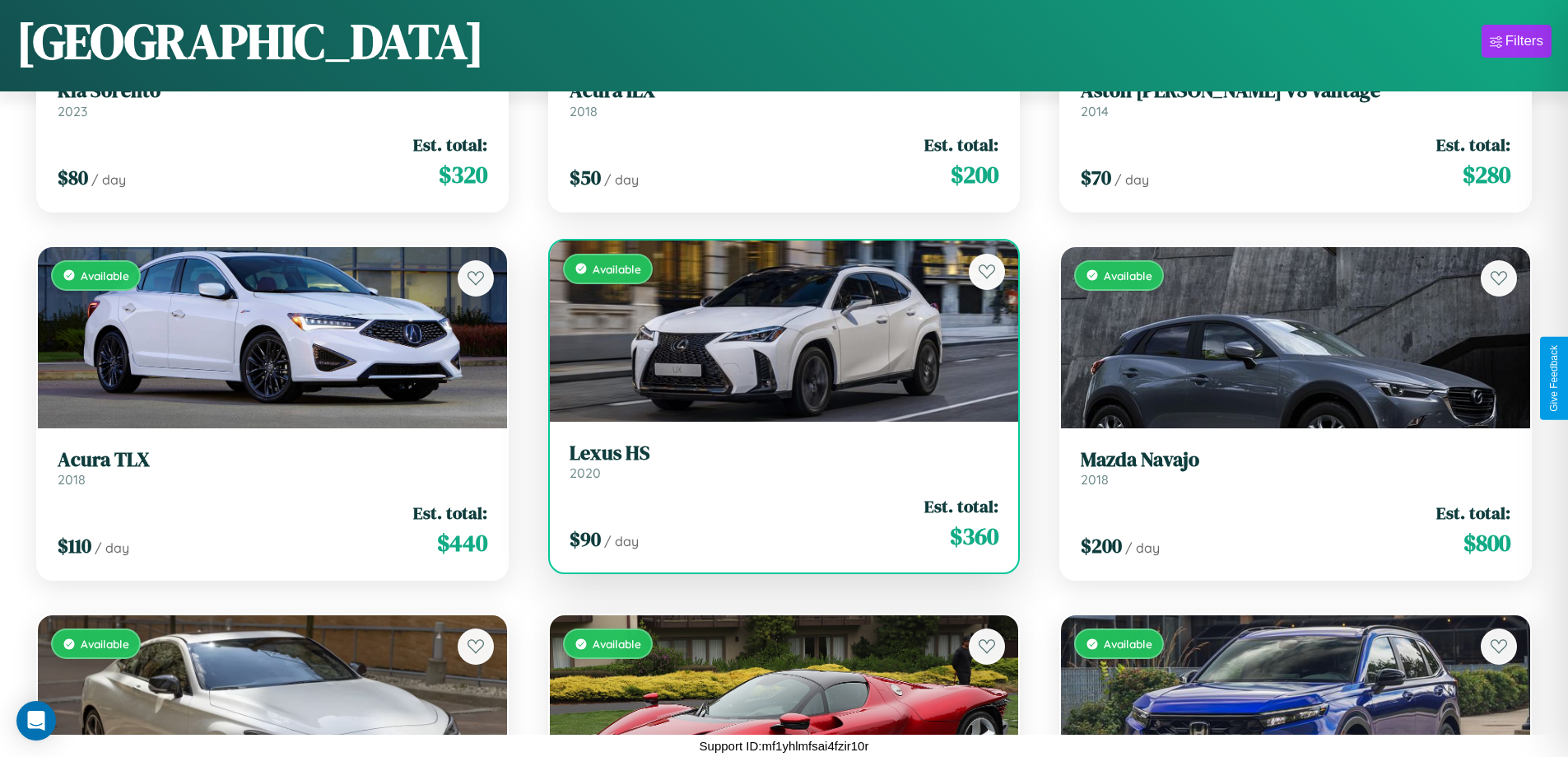
click at [777, 330] on div "Available" at bounding box center [784, 331] width 469 height 181
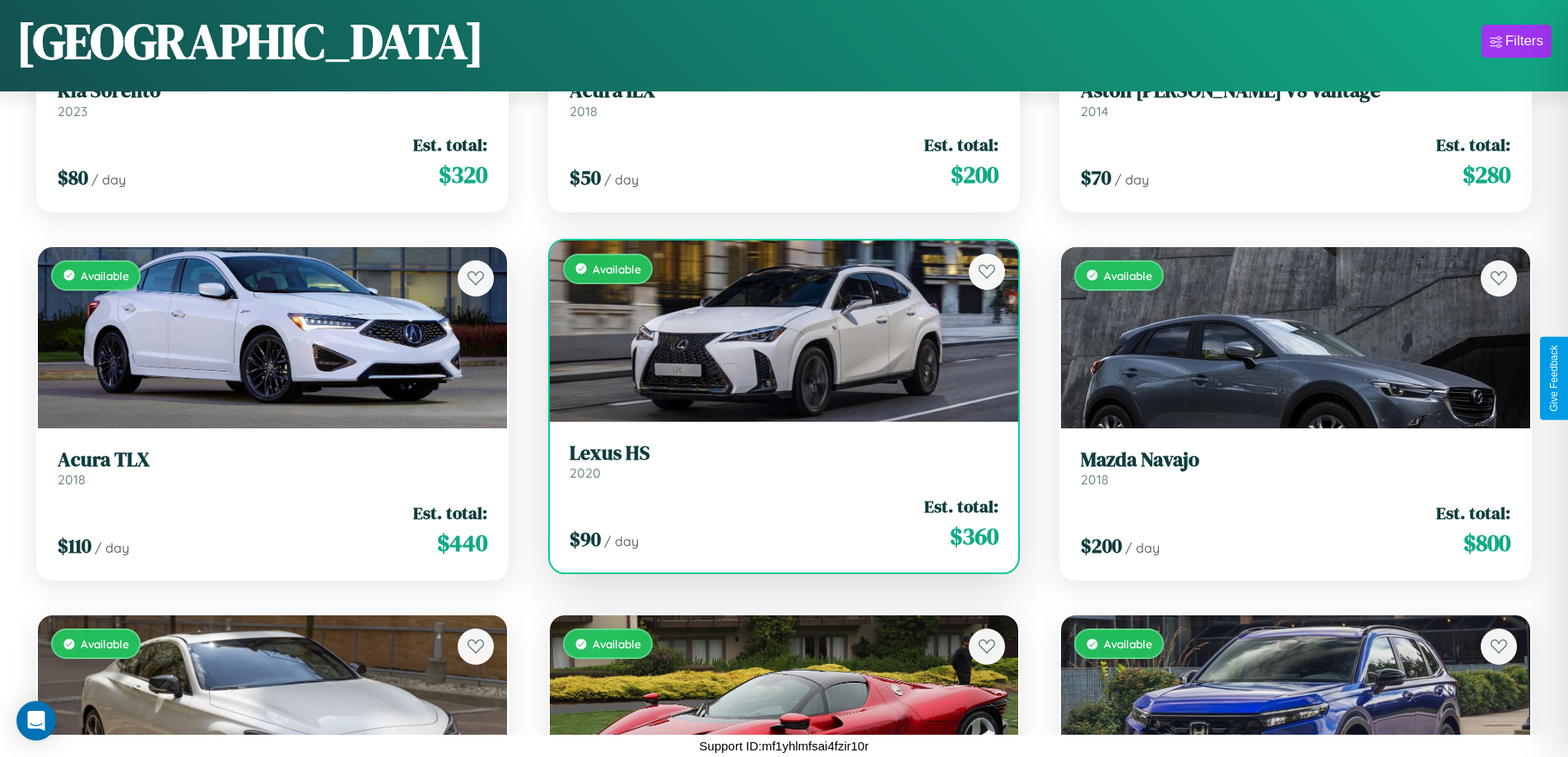
click at [777, 330] on div "Available" at bounding box center [784, 331] width 469 height 181
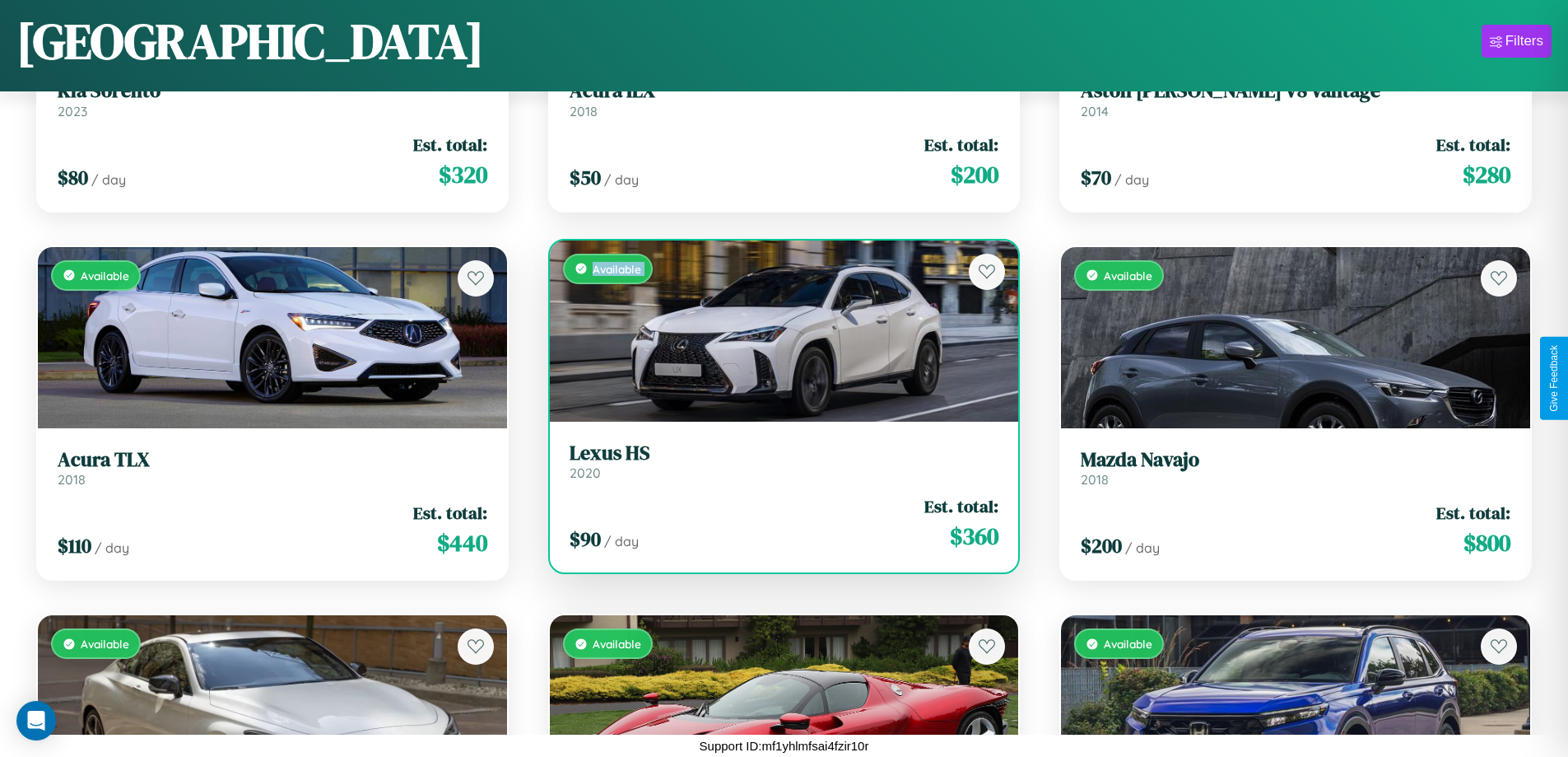
click at [777, 330] on div "Available" at bounding box center [784, 331] width 469 height 181
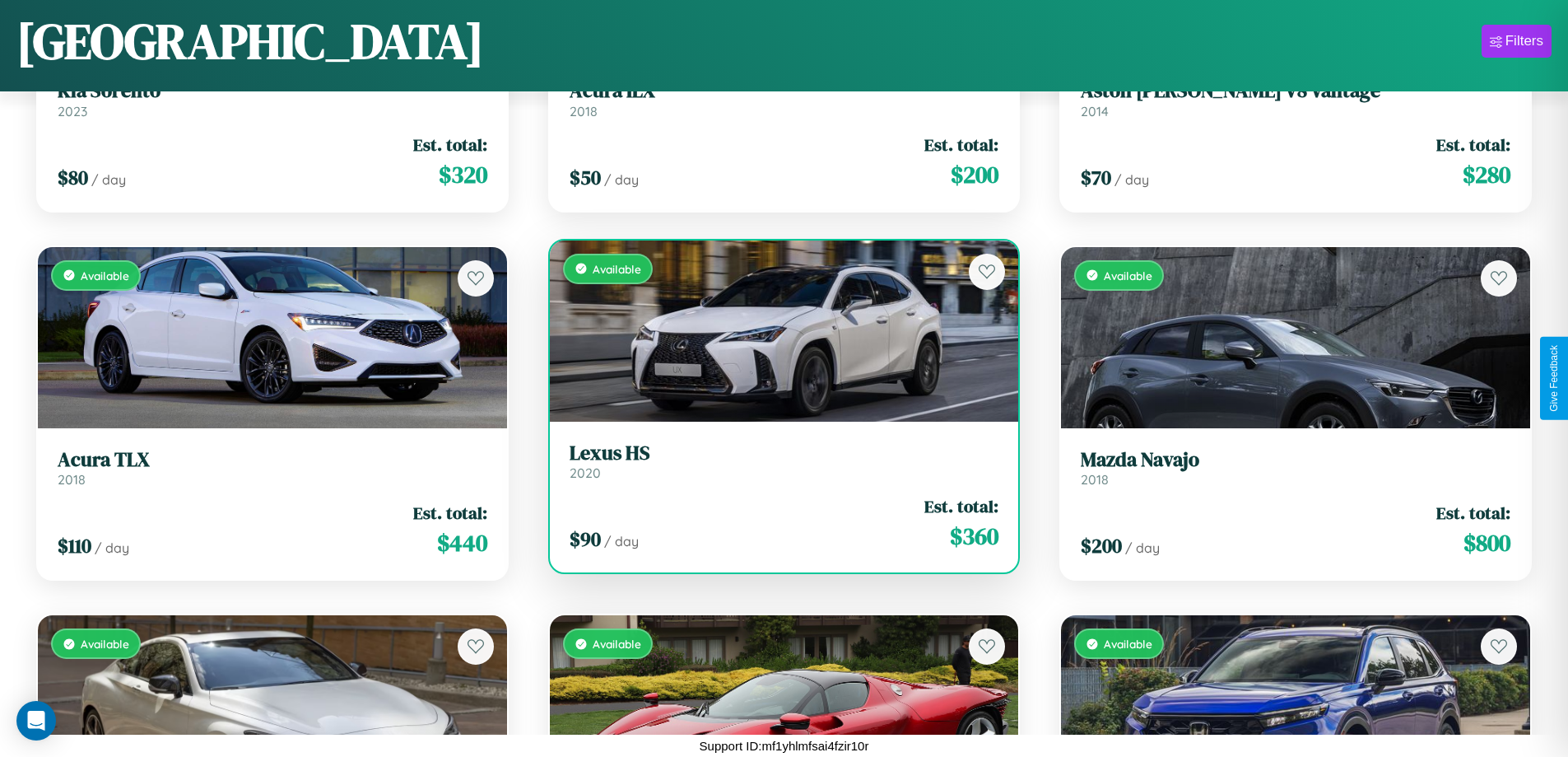
click at [777, 330] on div "Available" at bounding box center [784, 331] width 469 height 181
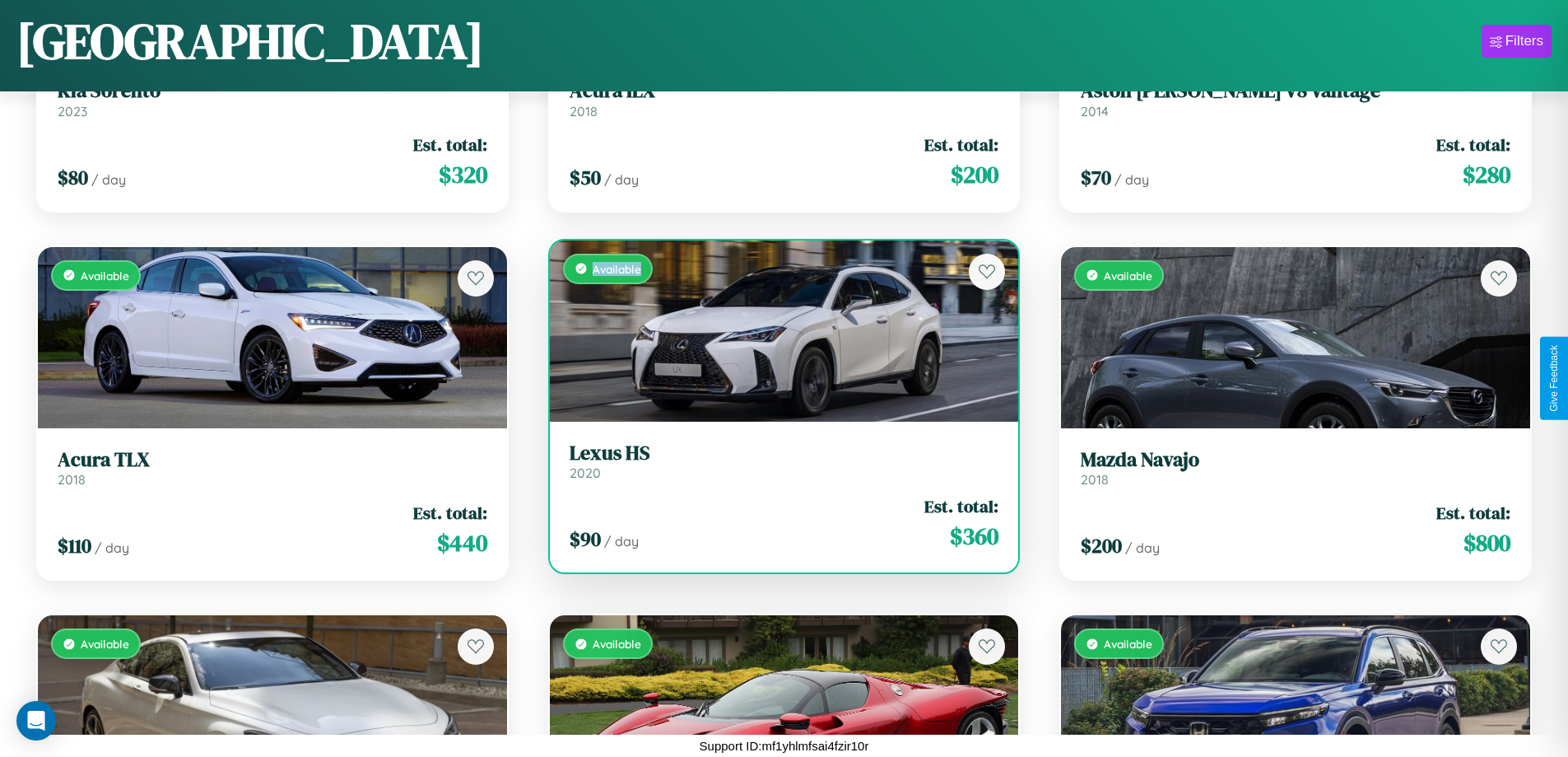
click at [777, 330] on div "Available" at bounding box center [784, 331] width 469 height 181
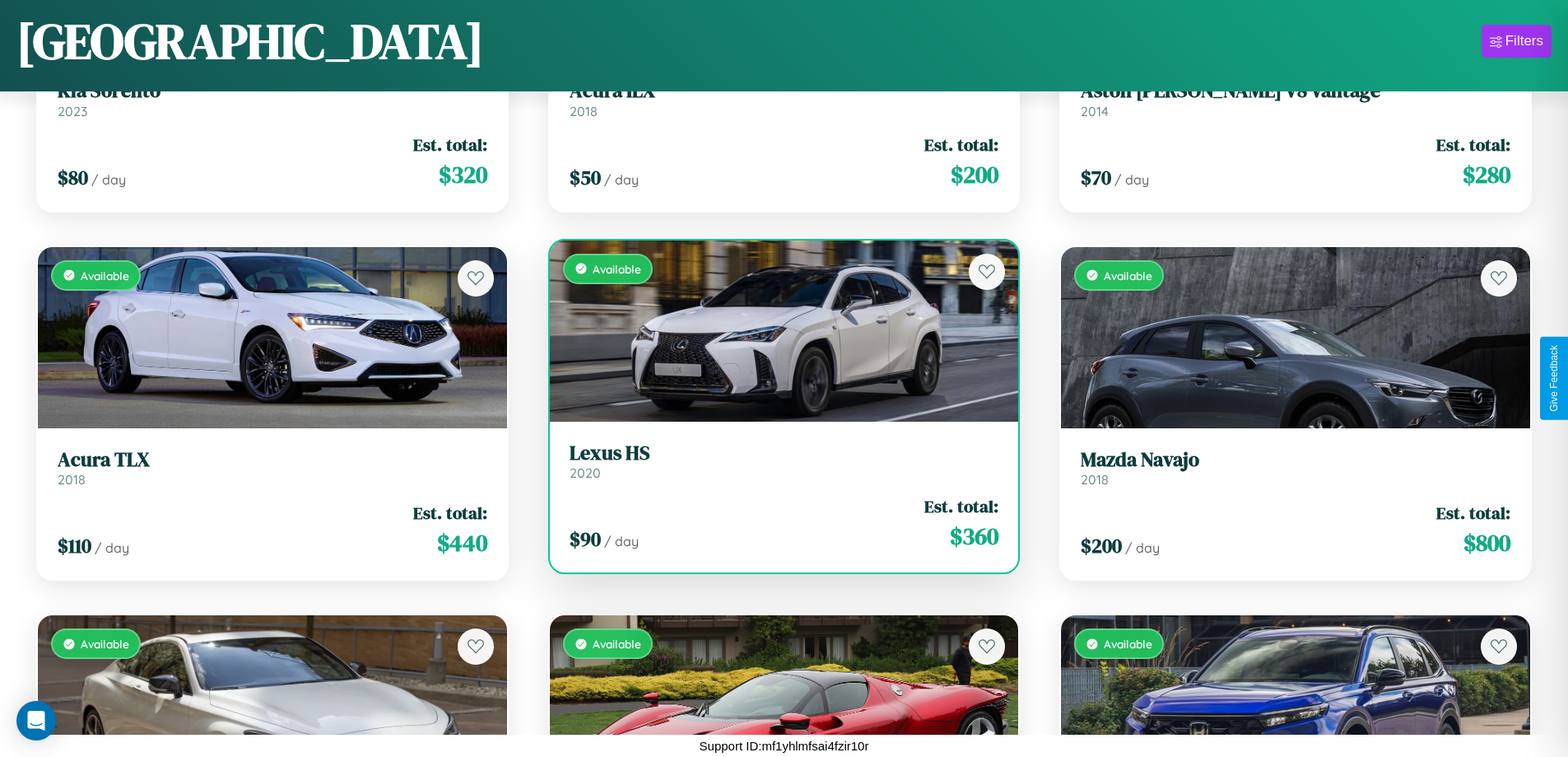
click at [777, 460] on h3 "Lexus HS" at bounding box center [784, 453] width 430 height 24
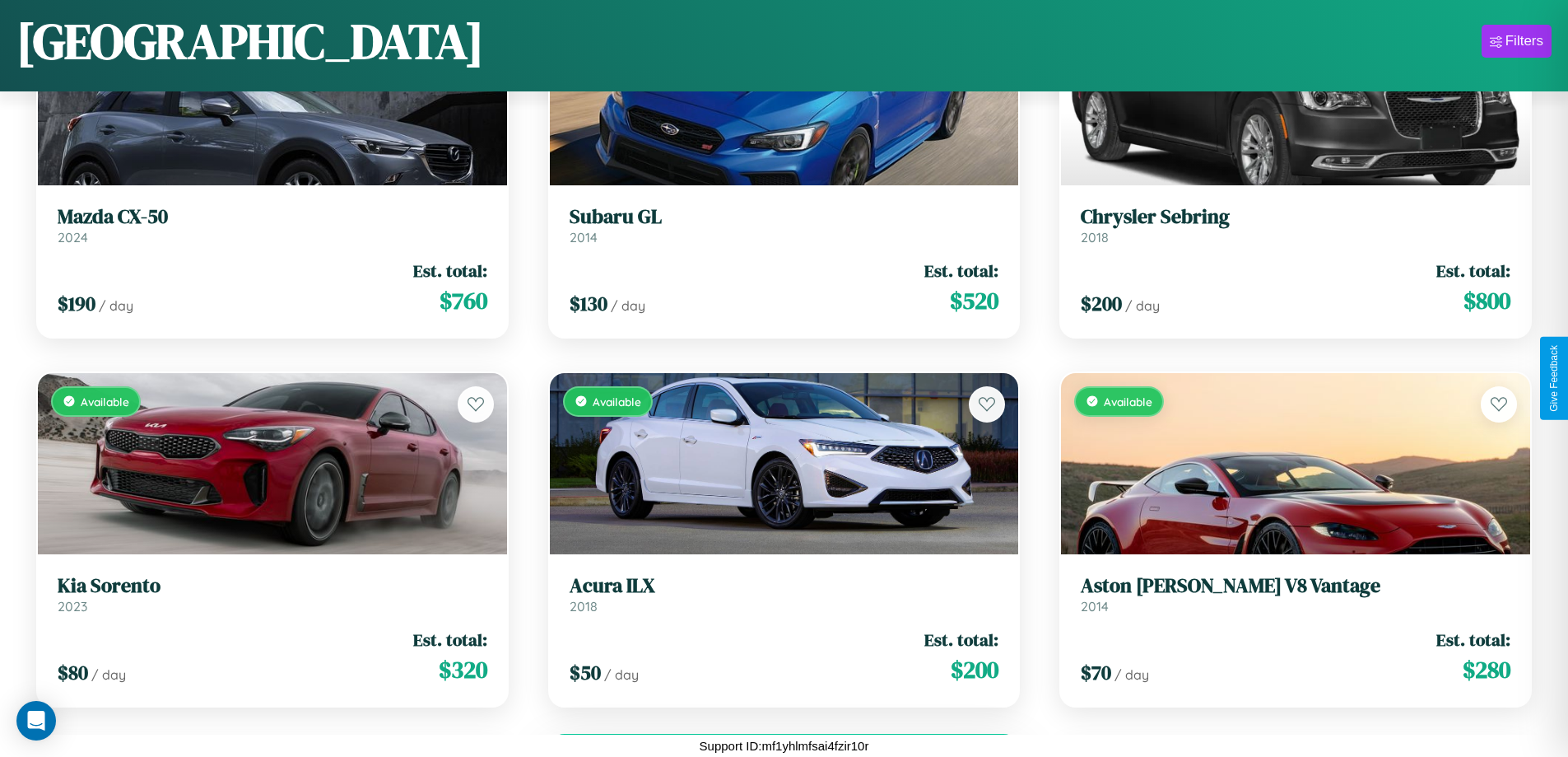
scroll to position [9080, 0]
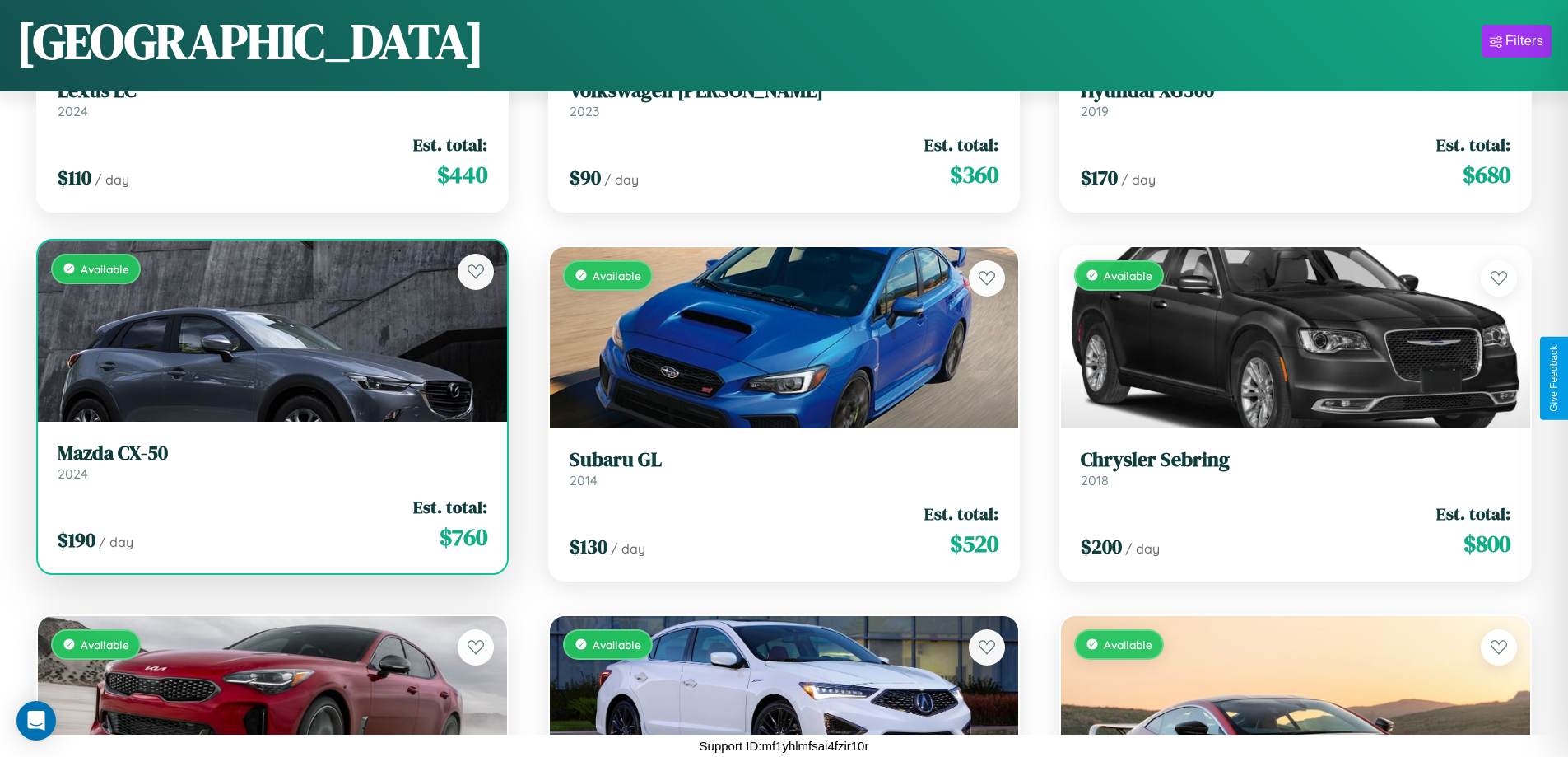
click at [270, 468] on link "Mazda CX-50 2024" at bounding box center [273, 461] width 430 height 41
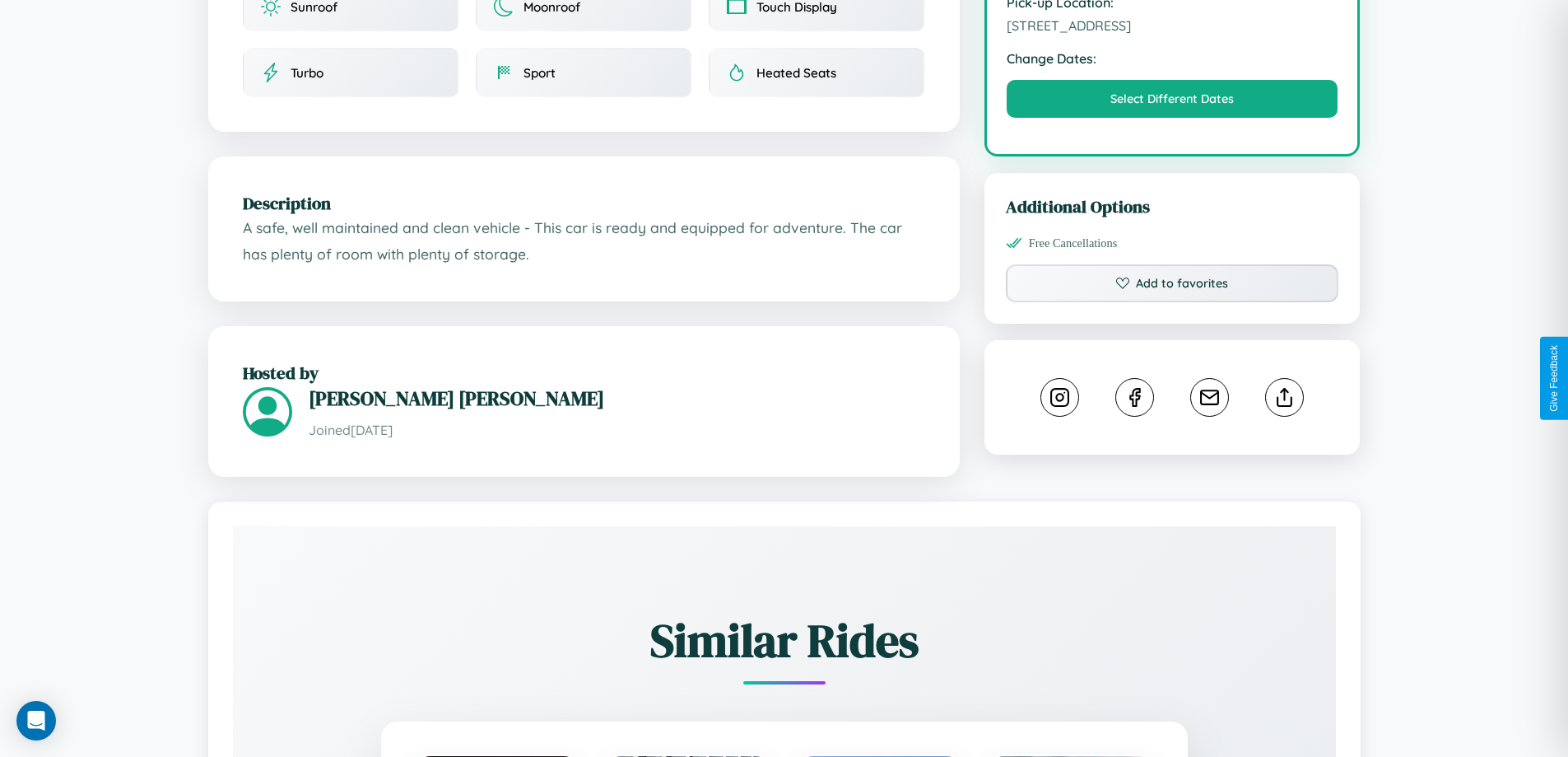
scroll to position [541, 0]
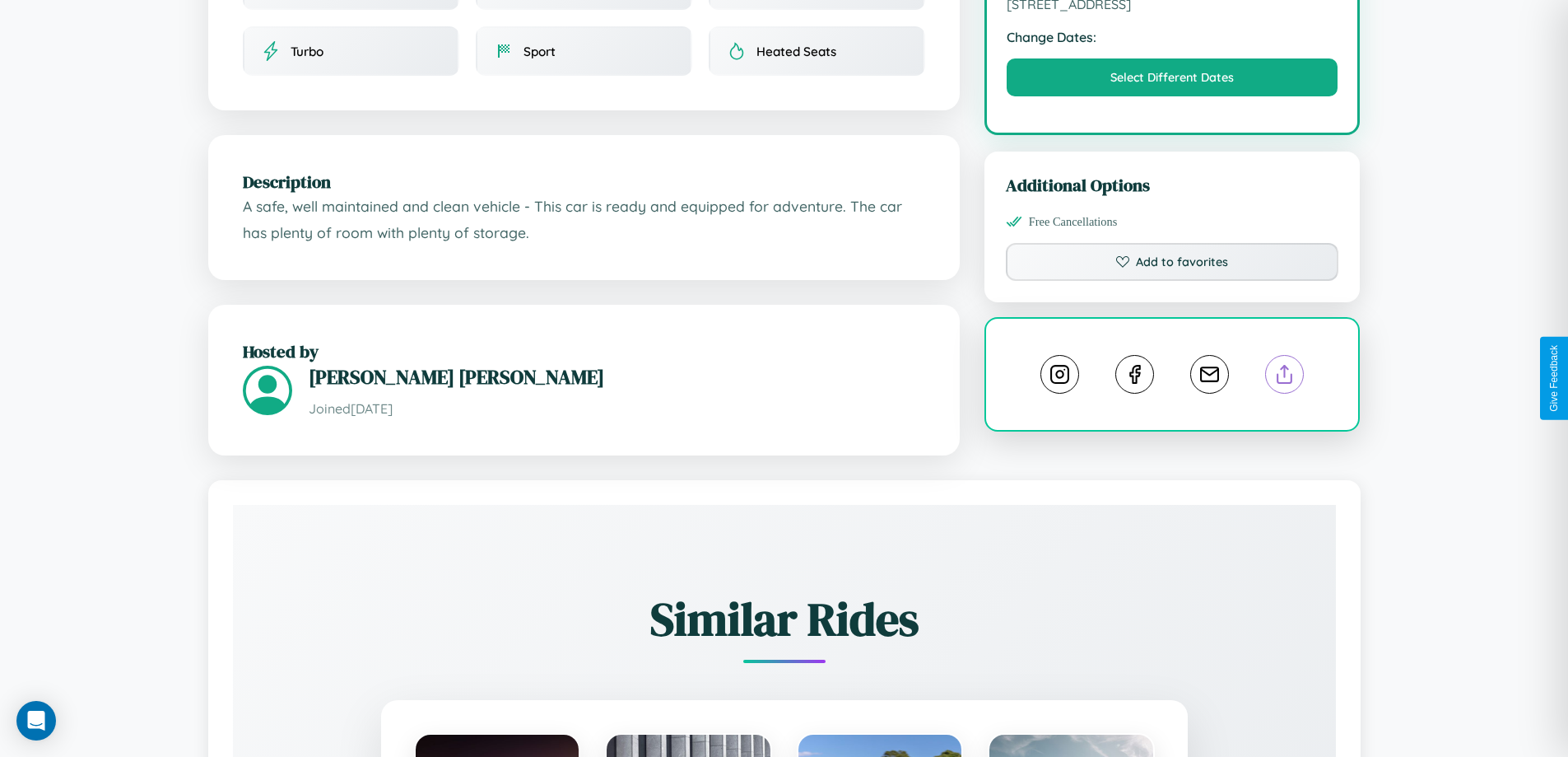
click at [1284, 377] on line at bounding box center [1284, 372] width 0 height 12
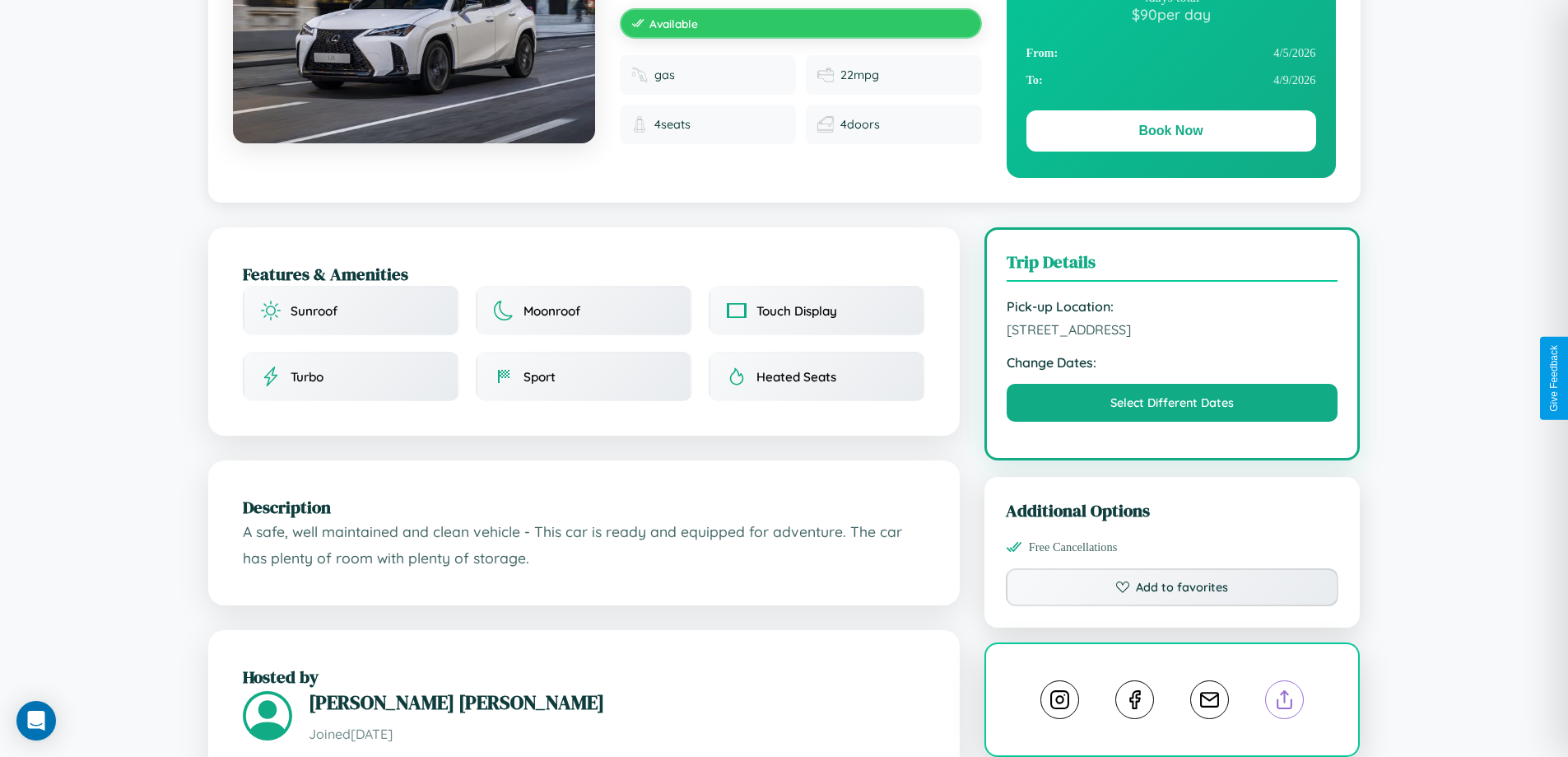
scroll to position [169, 0]
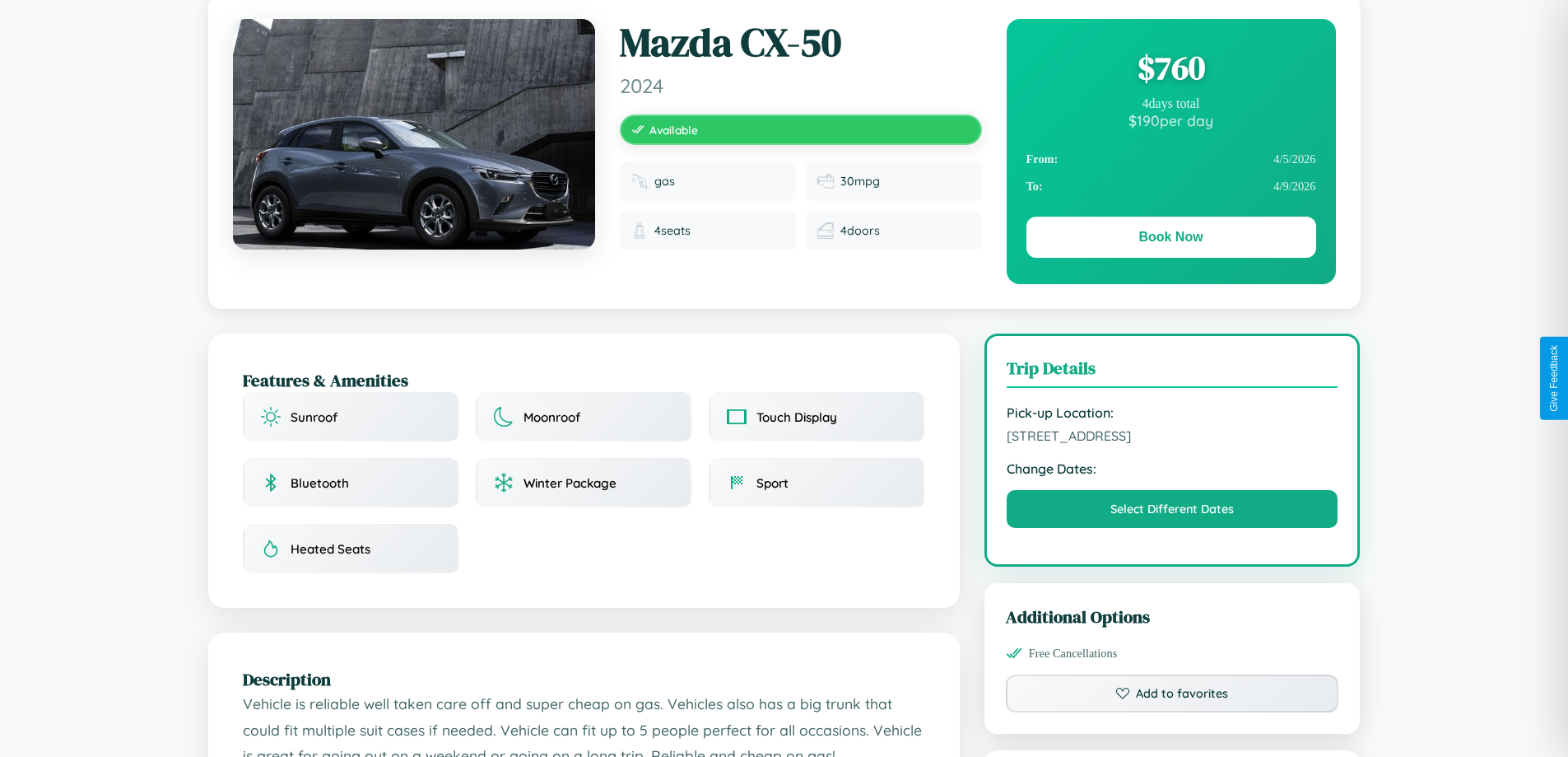
scroll to position [427, 0]
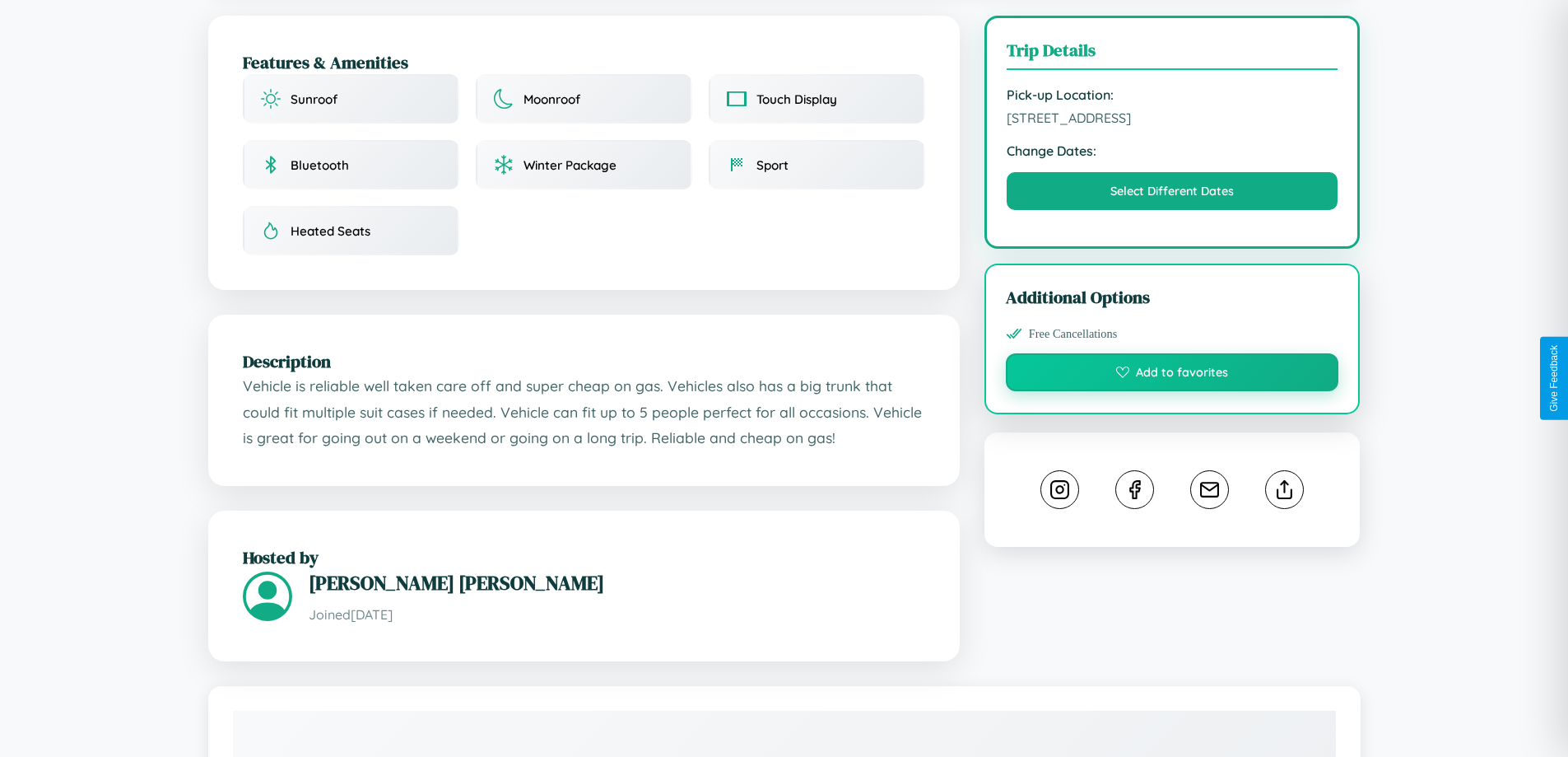
click at [1172, 375] on button "Add to favorites" at bounding box center [1172, 373] width 334 height 38
